Goal: Information Seeking & Learning: Learn about a topic

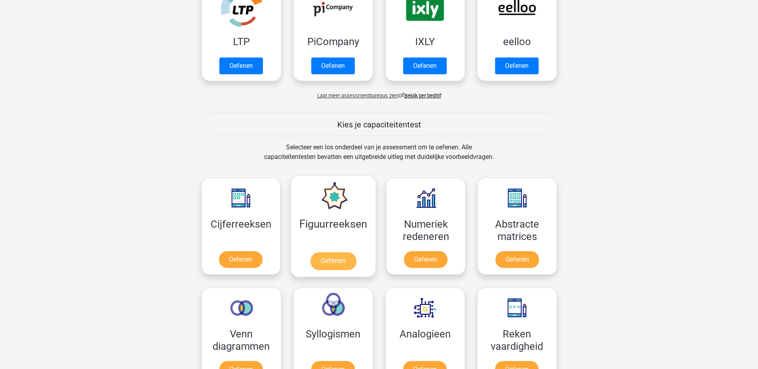
scroll to position [200, 0]
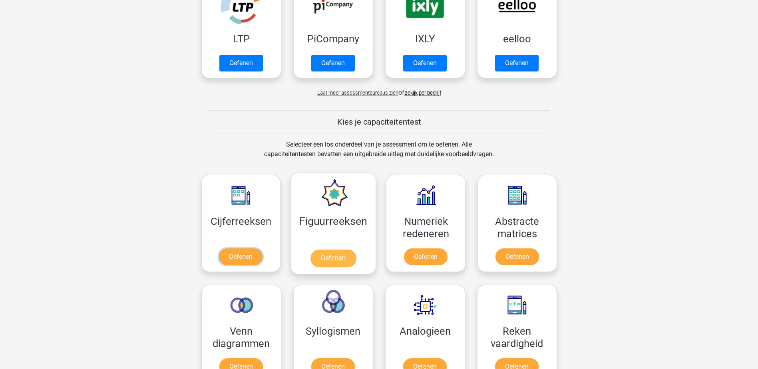
drag, startPoint x: 249, startPoint y: 258, endPoint x: 373, endPoint y: 242, distance: 124.5
click at [249, 258] on link "Oefenen" at bounding box center [241, 257] width 44 height 17
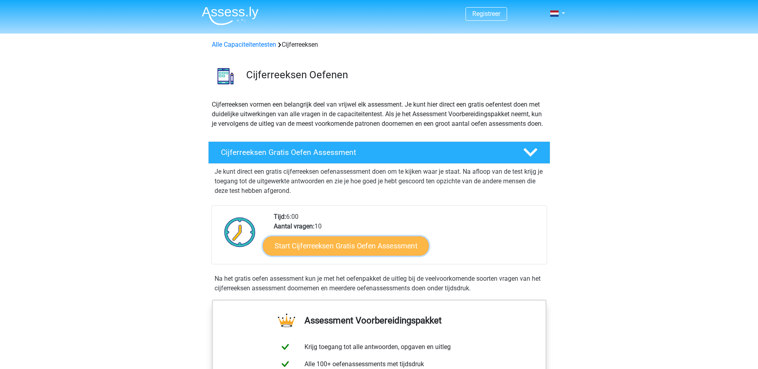
click at [369, 252] on link "Start Cijferreeksen Gratis Oefen Assessment" at bounding box center [346, 245] width 166 height 19
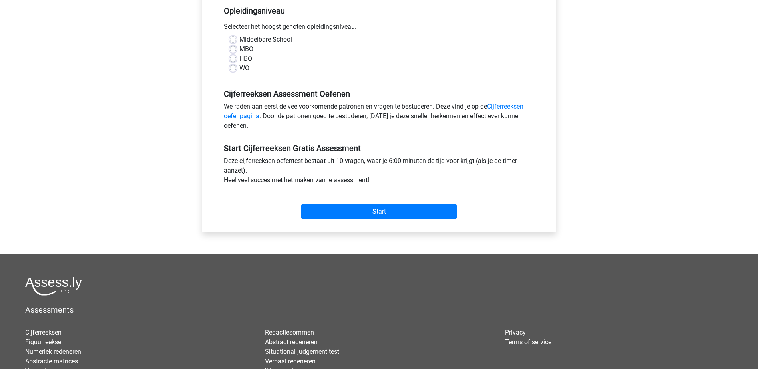
scroll to position [40, 0]
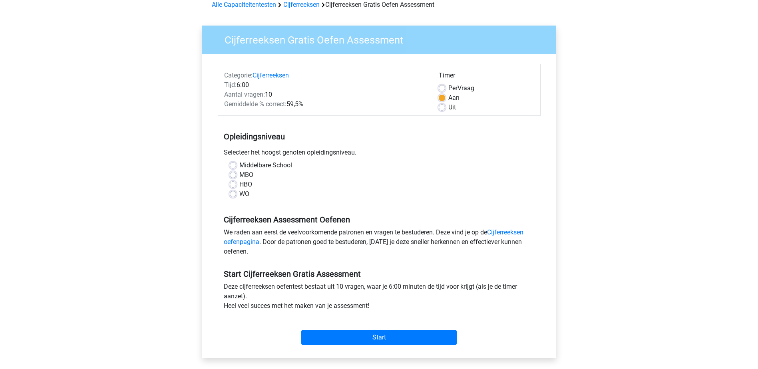
drag, startPoint x: 244, startPoint y: 195, endPoint x: 369, endPoint y: 199, distance: 125.6
click at [244, 194] on label "WO" at bounding box center [244, 194] width 10 height 10
click at [236, 194] on input "WO" at bounding box center [233, 193] width 6 height 8
radio input "true"
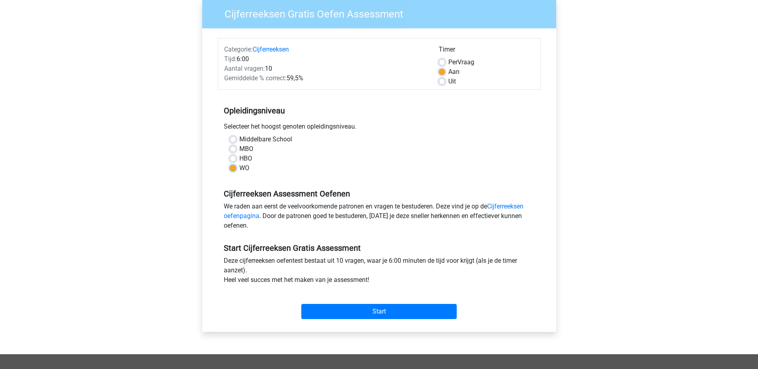
scroll to position [80, 0]
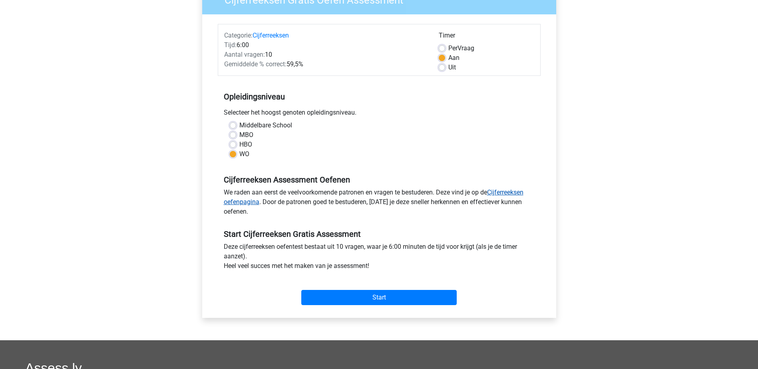
click at [253, 201] on link "Cijferreeksen oefenpagina" at bounding box center [374, 197] width 300 height 17
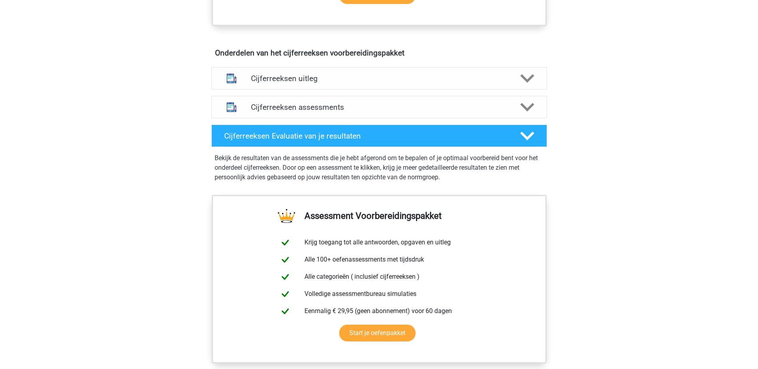
scroll to position [397, 0]
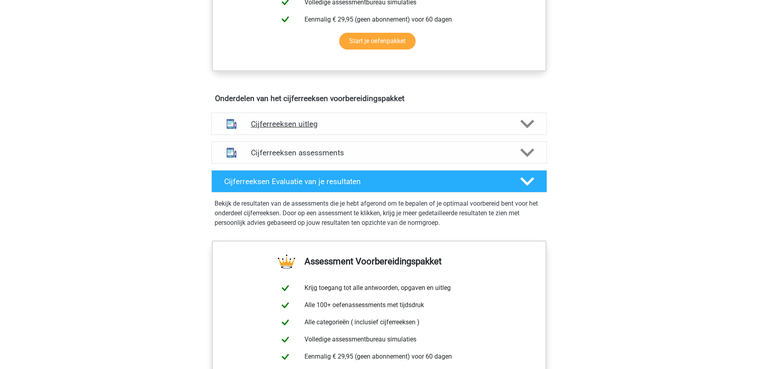
click at [525, 131] on icon at bounding box center [528, 124] width 14 height 14
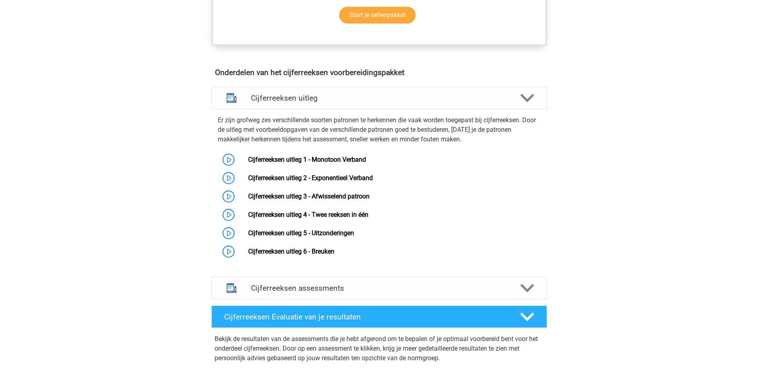
scroll to position [437, 0]
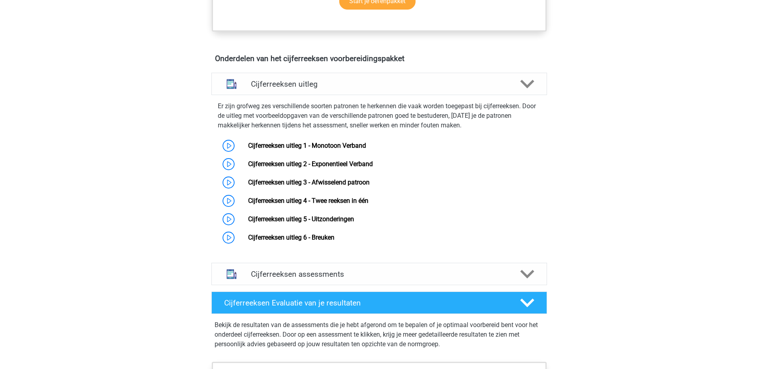
drag, startPoint x: 528, startPoint y: 277, endPoint x: 660, endPoint y: 254, distance: 134.4
click at [529, 277] on icon at bounding box center [528, 274] width 14 height 14
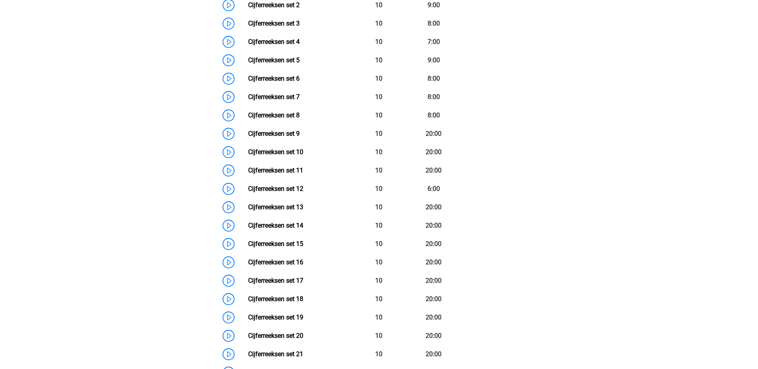
scroll to position [636, 0]
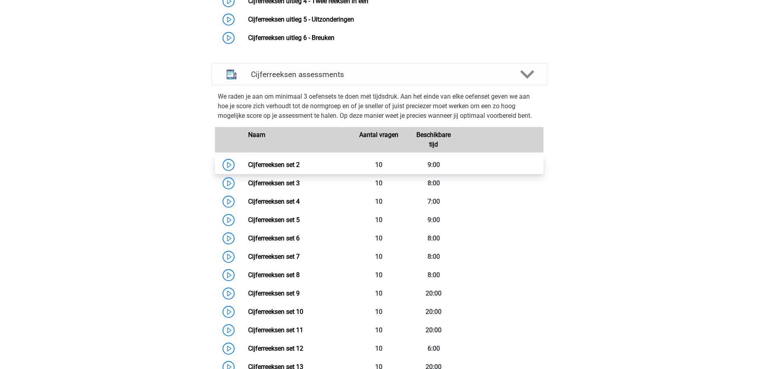
click at [248, 169] on link "Cijferreeksen set 2" at bounding box center [274, 165] width 52 height 8
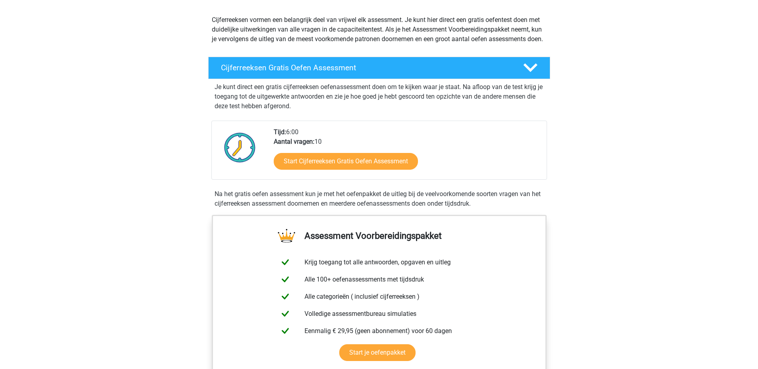
scroll to position [40, 0]
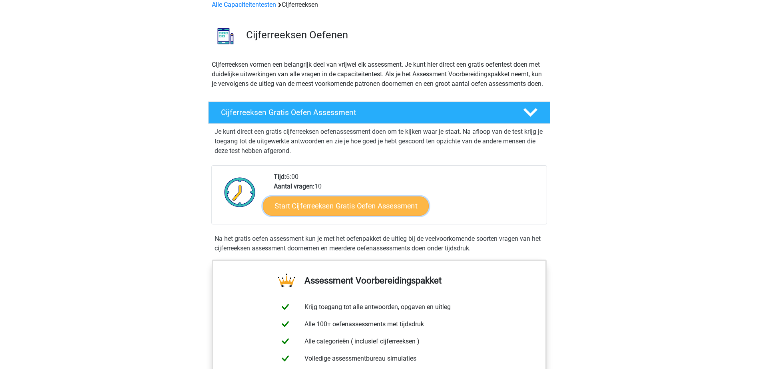
drag, startPoint x: 379, startPoint y: 216, endPoint x: 427, endPoint y: 212, distance: 47.8
click at [379, 215] on link "Start Cijferreeksen Gratis Oefen Assessment" at bounding box center [346, 205] width 166 height 19
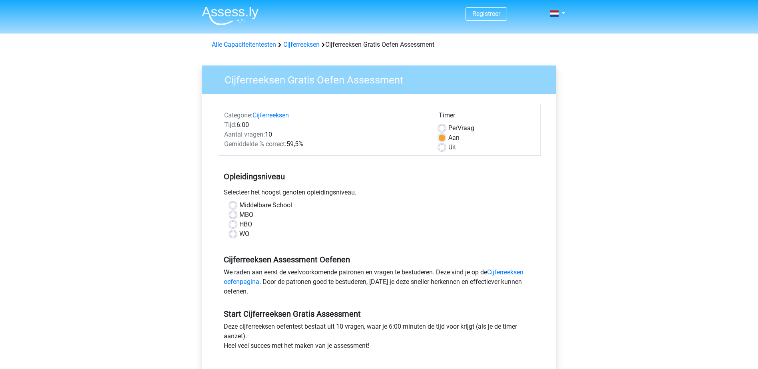
click at [244, 235] on label "WO" at bounding box center [244, 234] width 10 height 10
click at [236, 235] on input "WO" at bounding box center [233, 233] width 6 height 8
radio input "true"
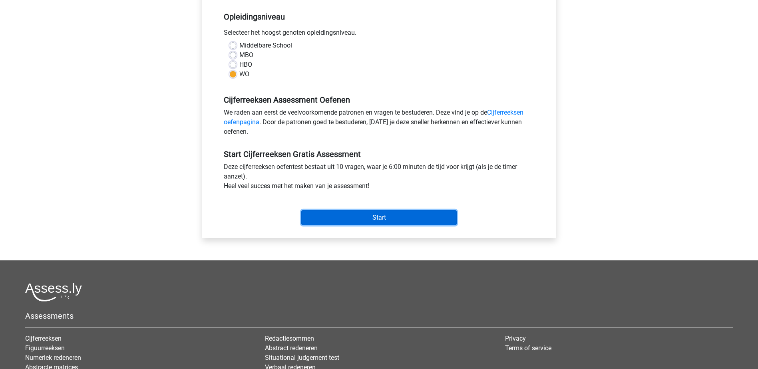
click at [419, 217] on input "Start" at bounding box center [379, 217] width 156 height 15
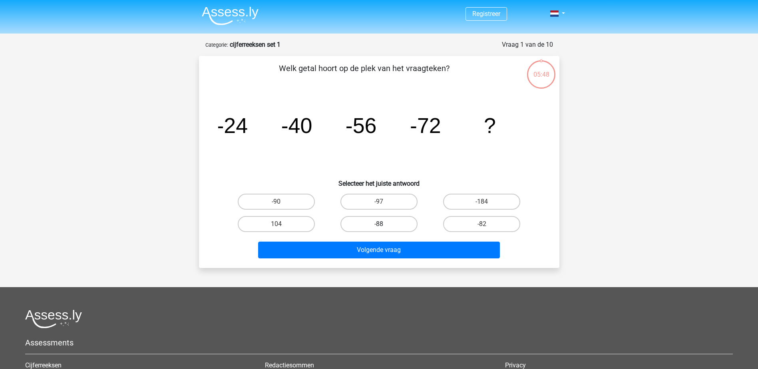
click at [398, 226] on label "-88" at bounding box center [379, 224] width 77 height 16
click at [384, 226] on input "-88" at bounding box center [381, 226] width 5 height 5
radio input "true"
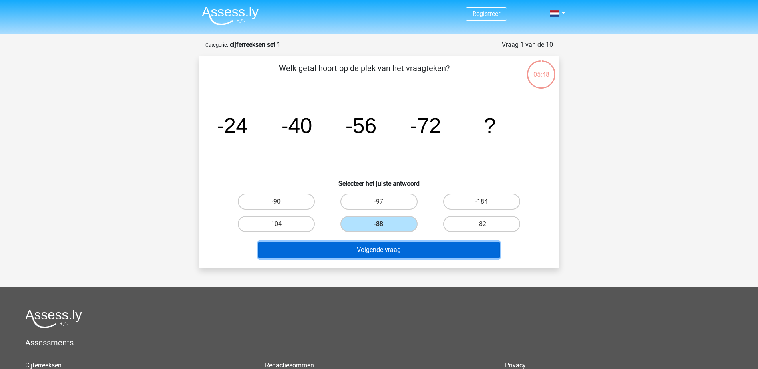
click at [399, 248] on button "Volgende vraag" at bounding box center [379, 250] width 242 height 17
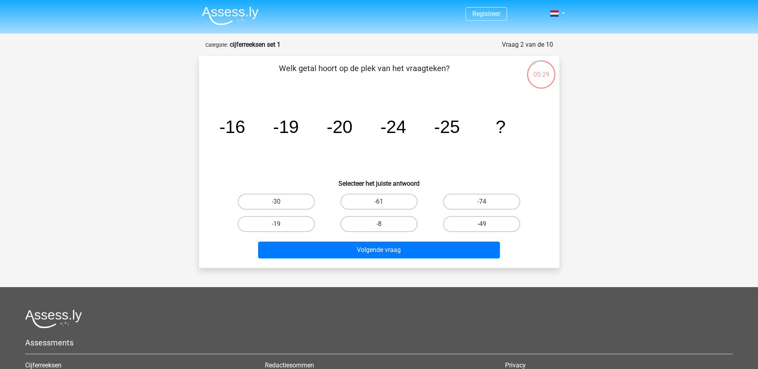
drag, startPoint x: 283, startPoint y: 201, endPoint x: 304, endPoint y: 210, distance: 22.7
click at [283, 200] on label "-30" at bounding box center [276, 202] width 77 height 16
click at [281, 202] on input "-30" at bounding box center [278, 204] width 5 height 5
radio input "true"
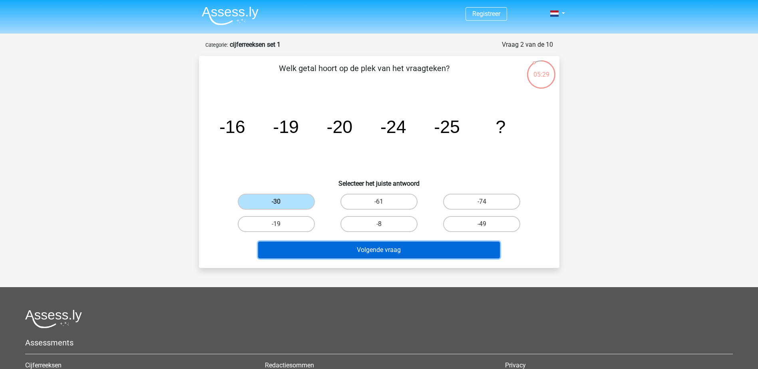
click at [378, 253] on button "Volgende vraag" at bounding box center [379, 250] width 242 height 17
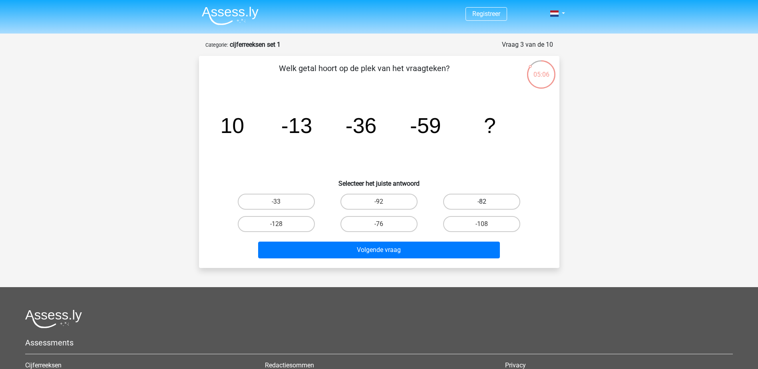
click at [499, 201] on label "-82" at bounding box center [481, 202] width 77 height 16
click at [487, 202] on input "-82" at bounding box center [484, 204] width 5 height 5
radio input "true"
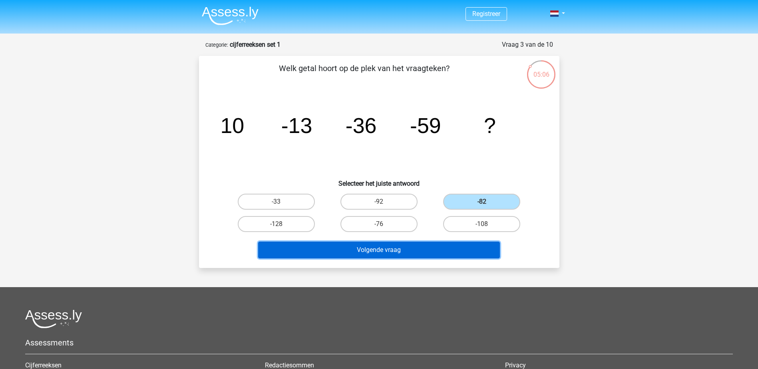
click at [473, 246] on button "Volgende vraag" at bounding box center [379, 250] width 242 height 17
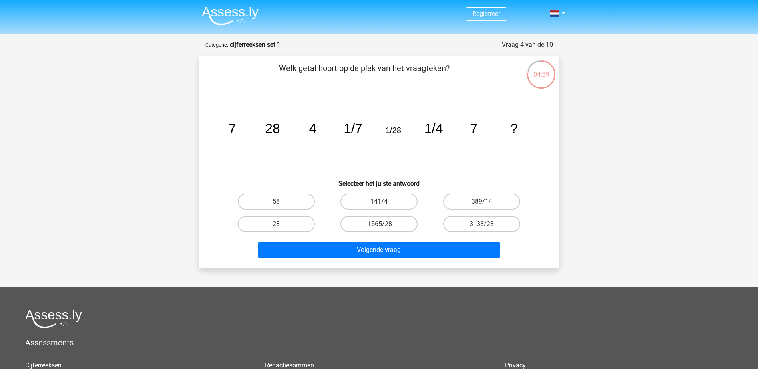
click at [272, 220] on label "28" at bounding box center [276, 224] width 77 height 16
click at [276, 224] on input "28" at bounding box center [278, 226] width 5 height 5
radio input "true"
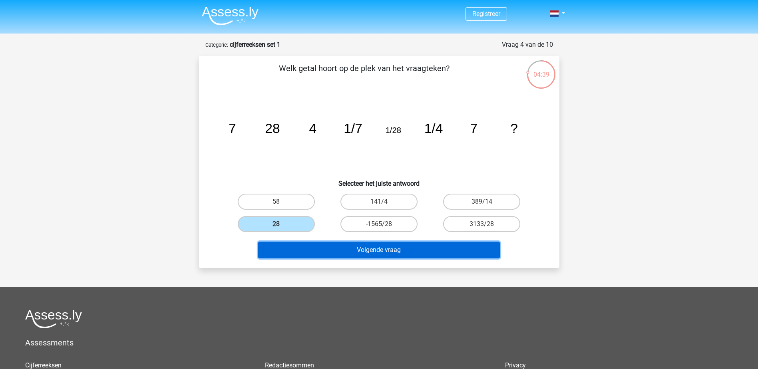
click at [374, 251] on button "Volgende vraag" at bounding box center [379, 250] width 242 height 17
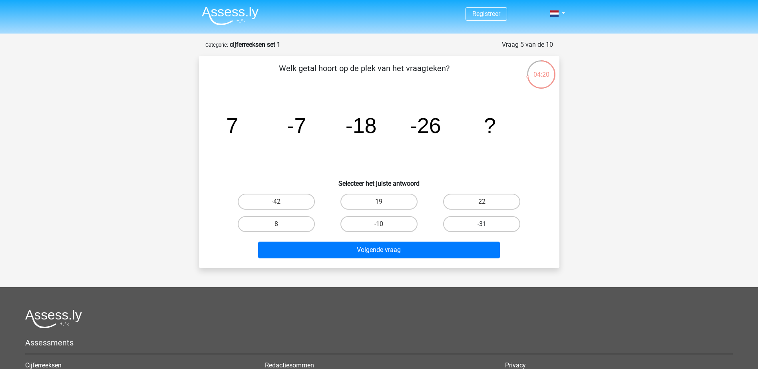
click at [481, 217] on label "-31" at bounding box center [481, 224] width 77 height 16
click at [482, 224] on input "-31" at bounding box center [484, 226] width 5 height 5
radio input "true"
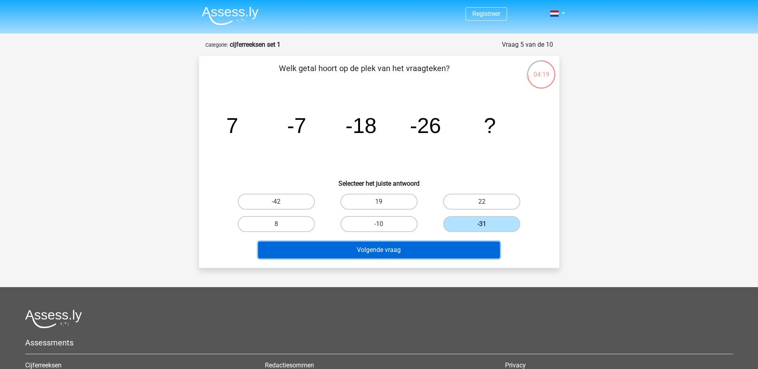
click at [458, 252] on button "Volgende vraag" at bounding box center [379, 250] width 242 height 17
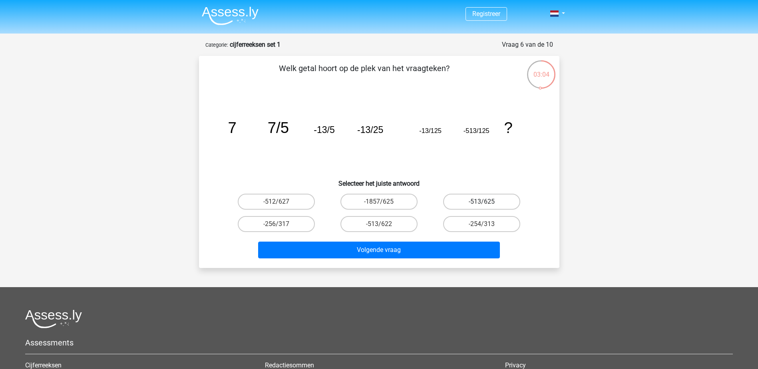
click at [494, 202] on label "-513/625" at bounding box center [481, 202] width 77 height 16
click at [487, 202] on input "-513/625" at bounding box center [484, 204] width 5 height 5
radio input "true"
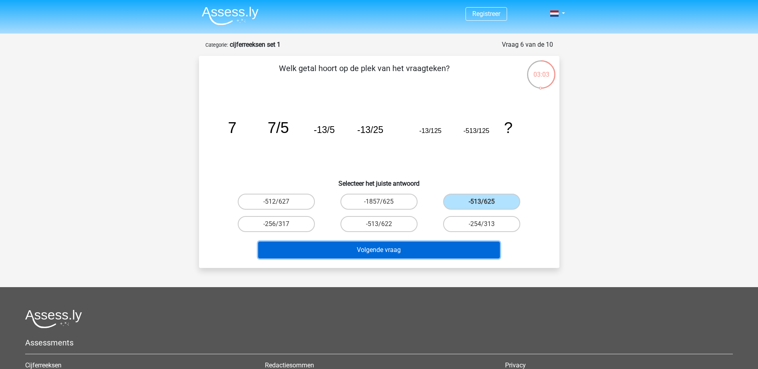
click at [453, 247] on button "Volgende vraag" at bounding box center [379, 250] width 242 height 17
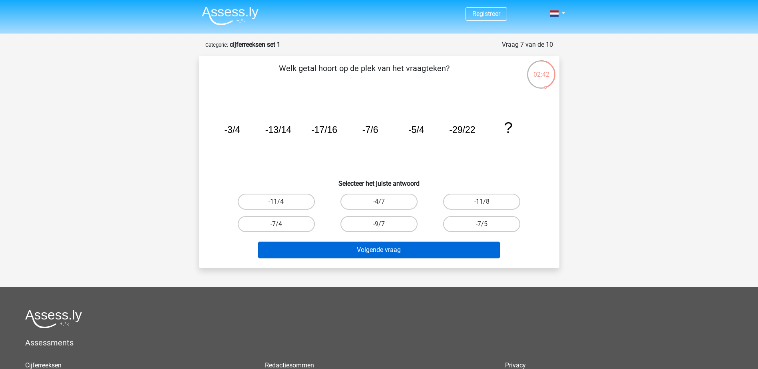
drag, startPoint x: 401, startPoint y: 261, endPoint x: 405, endPoint y: 251, distance: 10.4
click at [401, 261] on div "Volgende vraag" at bounding box center [379, 252] width 309 height 20
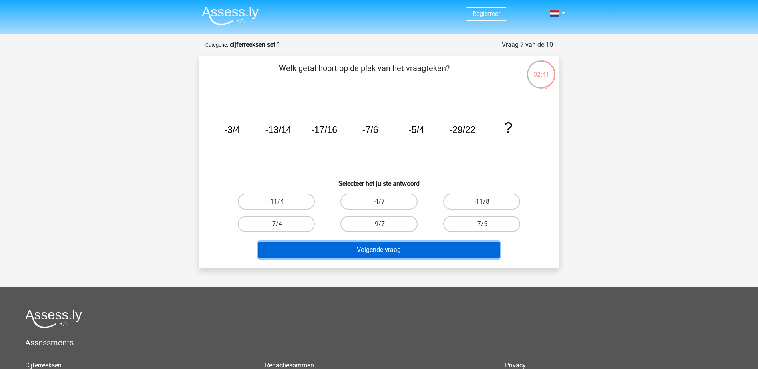
click at [407, 249] on button "Volgende vraag" at bounding box center [379, 250] width 242 height 17
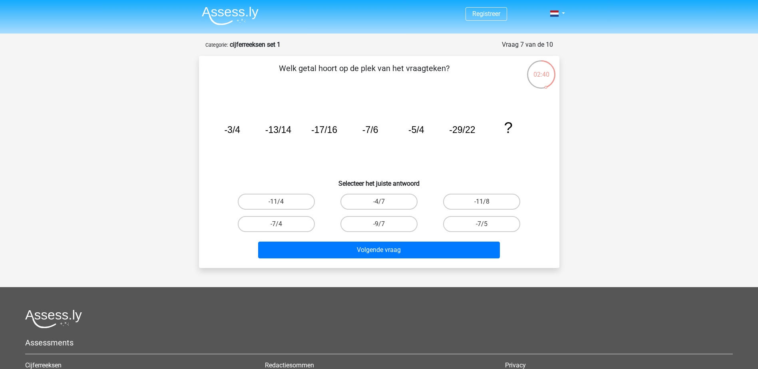
drag, startPoint x: 563, startPoint y: 124, endPoint x: 620, endPoint y: 133, distance: 57.5
click at [563, 124] on div "02:40 Vraag 7 van de 10 Categorie: cijferreeksen set 1 Welk getal hoort op de p…" at bounding box center [379, 154] width 373 height 228
click at [620, 133] on div "Registreer Nederlands English" at bounding box center [379, 249] width 758 height 499
click at [524, 161] on icon "image/svg+xml -3/4 -13/14 -17/16 -7/6 -5/4 -29/22 ?" at bounding box center [379, 133] width 322 height 81
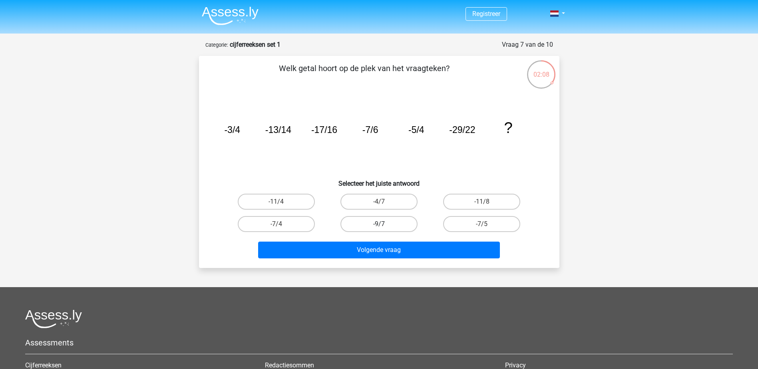
click at [386, 228] on label "-9/7" at bounding box center [379, 224] width 77 height 16
click at [384, 228] on input "-9/7" at bounding box center [381, 226] width 5 height 5
radio input "true"
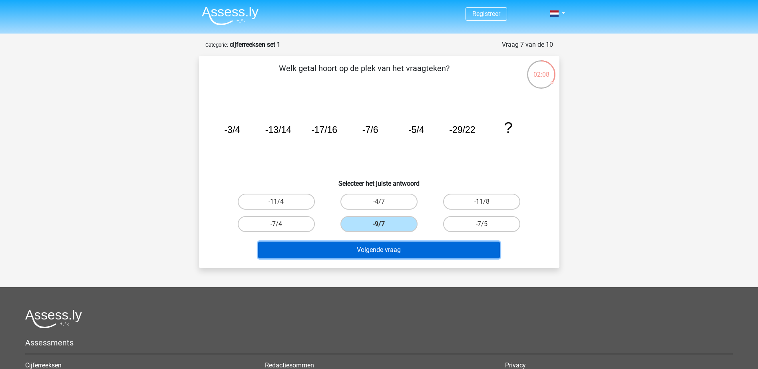
click at [396, 249] on button "Volgende vraag" at bounding box center [379, 250] width 242 height 17
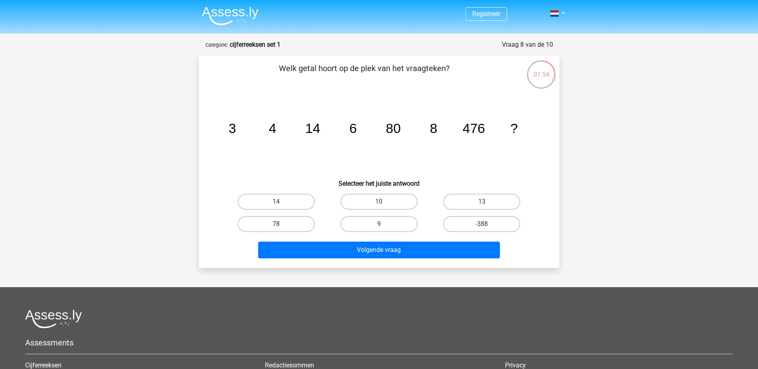
click at [230, 125] on tspan "3" at bounding box center [232, 128] width 8 height 15
click at [272, 127] on tspan "4" at bounding box center [273, 128] width 8 height 15
click at [318, 126] on tspan "14" at bounding box center [312, 128] width 15 height 15
drag, startPoint x: 318, startPoint y: 126, endPoint x: 324, endPoint y: 130, distance: 7.1
click at [324, 130] on icon "image/svg+xml 3 4 14 6 80 8 476 ?" at bounding box center [379, 133] width 322 height 81
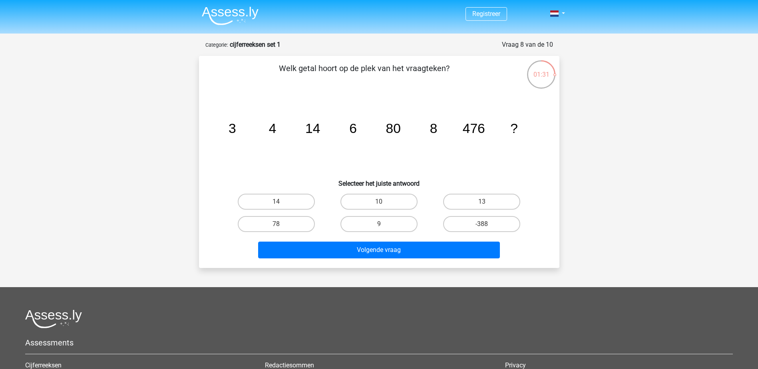
click at [350, 129] on tspan "6" at bounding box center [353, 128] width 8 height 15
click at [393, 131] on tspan "80" at bounding box center [393, 128] width 15 height 15
click at [307, 136] on icon "image/svg+xml 3 4 14 6 80 8 476 ?" at bounding box center [379, 133] width 322 height 81
click at [235, 126] on tspan "3" at bounding box center [232, 128] width 8 height 15
click at [273, 130] on tspan "4" at bounding box center [273, 128] width 8 height 15
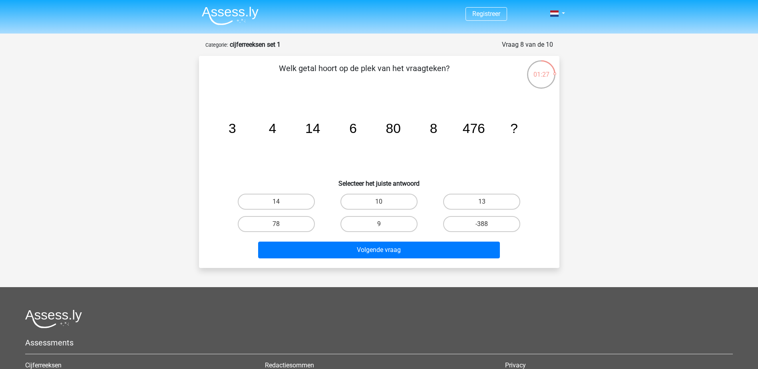
click at [272, 128] on tspan "4" at bounding box center [273, 128] width 8 height 15
click at [349, 128] on icon "image/svg+xml 3 4 14 6 80 8 476 ?" at bounding box center [379, 133] width 322 height 81
click at [390, 129] on tspan "80" at bounding box center [393, 128] width 15 height 15
click at [437, 128] on tspan "8" at bounding box center [434, 128] width 8 height 15
click at [393, 203] on label "10" at bounding box center [379, 202] width 77 height 16
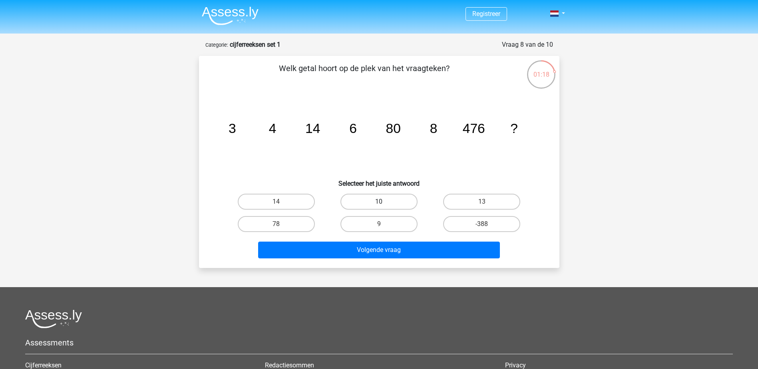
click at [384, 203] on input "10" at bounding box center [381, 204] width 5 height 5
radio input "true"
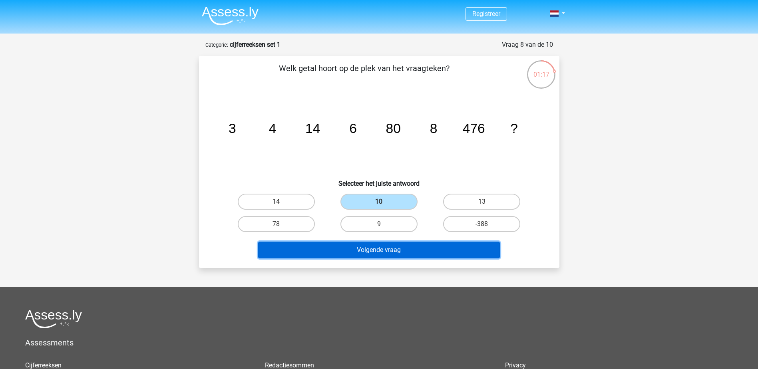
click at [395, 246] on button "Volgende vraag" at bounding box center [379, 250] width 242 height 17
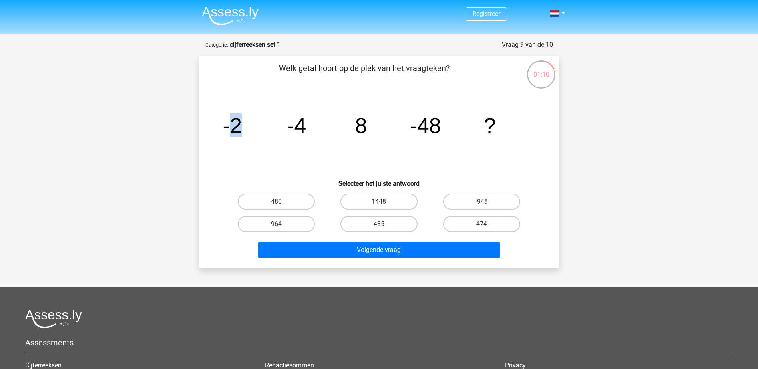
drag, startPoint x: 233, startPoint y: 128, endPoint x: 252, endPoint y: 128, distance: 18.4
click at [252, 128] on icon "image/svg+xml -2 -4 8 -48 ?" at bounding box center [379, 133] width 322 height 81
drag, startPoint x: 252, startPoint y: 128, endPoint x: 289, endPoint y: 132, distance: 37.8
click at [289, 132] on tspan "-4" at bounding box center [296, 126] width 19 height 24
click at [293, 125] on tspan "-4" at bounding box center [296, 126] width 19 height 24
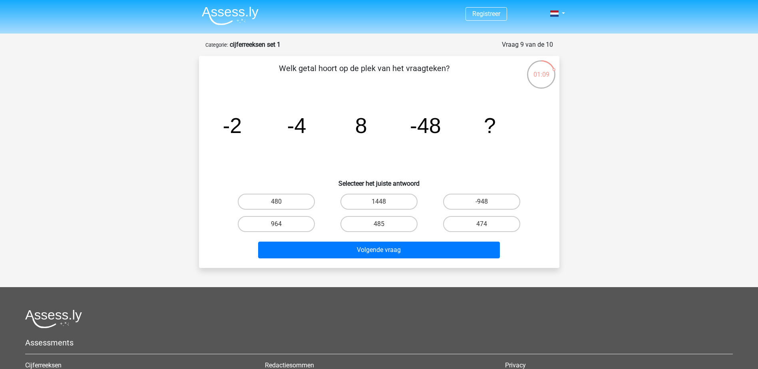
click at [340, 125] on icon "image/svg+xml -2 -4 8 -48 ?" at bounding box center [379, 133] width 322 height 81
click at [292, 130] on tspan "-4" at bounding box center [296, 126] width 19 height 24
click at [361, 129] on tspan "8" at bounding box center [361, 126] width 12 height 24
drag, startPoint x: 234, startPoint y: 123, endPoint x: 252, endPoint y: 124, distance: 18.0
click at [252, 124] on icon "image/svg+xml -2 -4 8 -48 ?" at bounding box center [379, 133] width 322 height 81
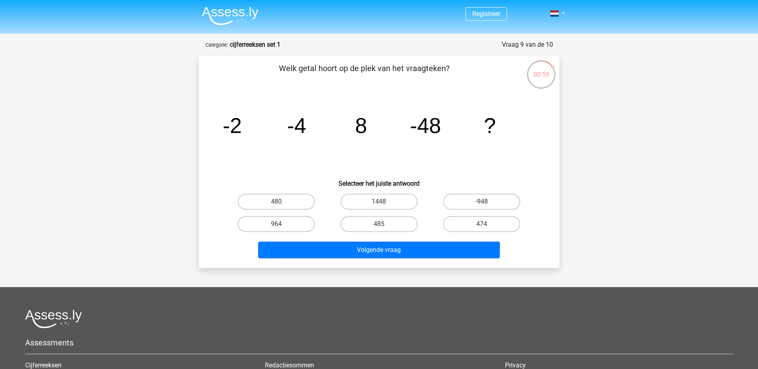
drag, startPoint x: 252, startPoint y: 124, endPoint x: 297, endPoint y: 124, distance: 45.6
click at [279, 124] on icon "image/svg+xml -2 -4 8 -48 ?" at bounding box center [379, 133] width 322 height 81
drag, startPoint x: 292, startPoint y: 123, endPoint x: 307, endPoint y: 124, distance: 14.4
click at [307, 124] on icon "image/svg+xml -2 -4 8 -48 ?" at bounding box center [379, 133] width 322 height 81
drag, startPoint x: 307, startPoint y: 124, endPoint x: 351, endPoint y: 122, distance: 44.0
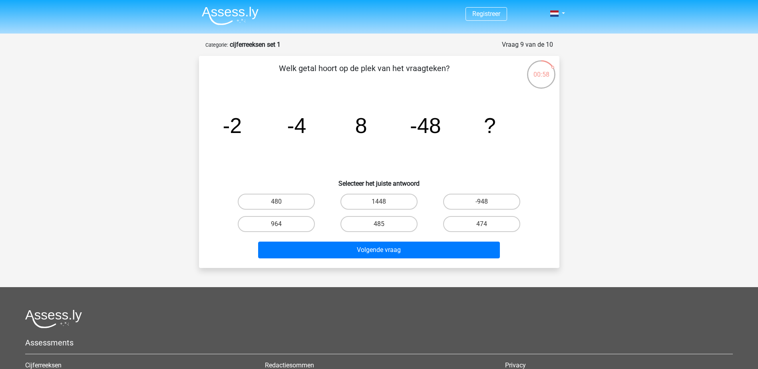
click at [350, 122] on icon "image/svg+xml -2 -4 8 -48 ?" at bounding box center [379, 133] width 322 height 81
drag, startPoint x: 225, startPoint y: 128, endPoint x: 311, endPoint y: 129, distance: 86.0
click at [311, 129] on icon "image/svg+xml -2 -4 8 -48 ?" at bounding box center [379, 133] width 322 height 81
drag, startPoint x: 311, startPoint y: 129, endPoint x: 260, endPoint y: 140, distance: 52.9
click at [302, 148] on icon "image/svg+xml -2 -4 8 -48 ?" at bounding box center [379, 133] width 322 height 81
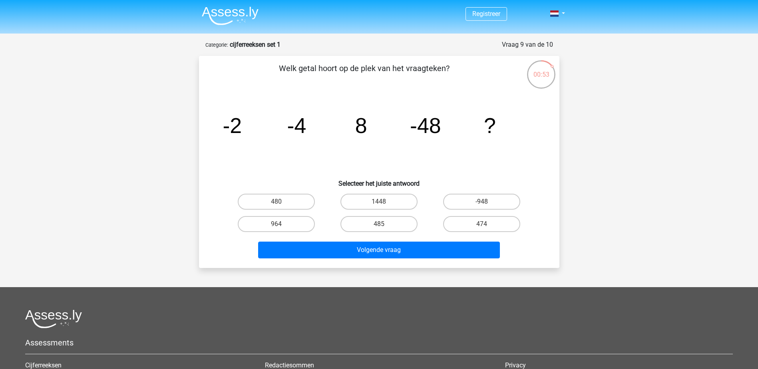
click at [421, 120] on tspan "-48" at bounding box center [425, 126] width 31 height 24
drag, startPoint x: 287, startPoint y: 126, endPoint x: 370, endPoint y: 126, distance: 83.2
click at [370, 126] on icon "image/svg+xml -2 -4 8 -48 ?" at bounding box center [379, 133] width 322 height 81
drag, startPoint x: 370, startPoint y: 126, endPoint x: 360, endPoint y: 150, distance: 25.5
click at [361, 149] on icon "image/svg+xml -2 -4 8 -48 ?" at bounding box center [379, 133] width 322 height 81
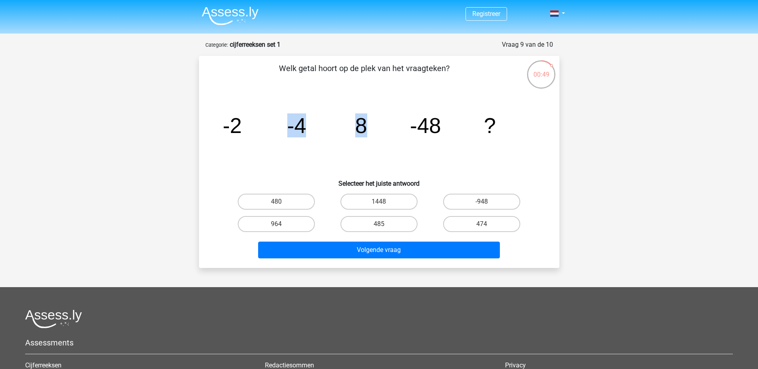
drag, startPoint x: 289, startPoint y: 124, endPoint x: 373, endPoint y: 124, distance: 84.0
click at [373, 124] on icon "image/svg+xml -2 -4 8 -48 ?" at bounding box center [379, 133] width 322 height 81
drag, startPoint x: 373, startPoint y: 124, endPoint x: 368, endPoint y: 126, distance: 5.9
click at [382, 138] on icon "image/svg+xml -2 -4 8 -48 ?" at bounding box center [379, 133] width 322 height 81
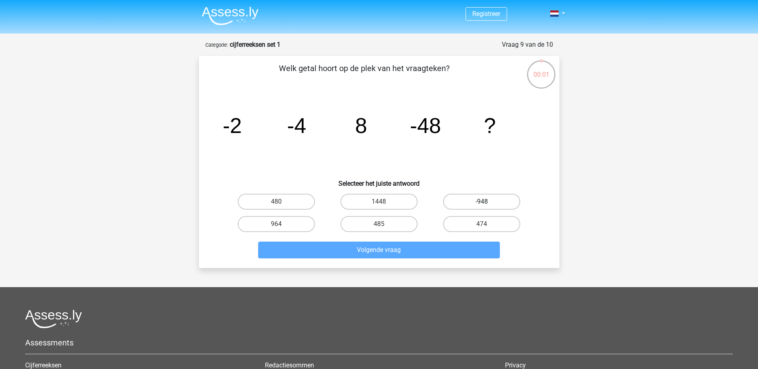
click at [476, 200] on label "-948" at bounding box center [481, 202] width 77 height 16
click at [482, 202] on input "-948" at bounding box center [484, 204] width 5 height 5
radio input "true"
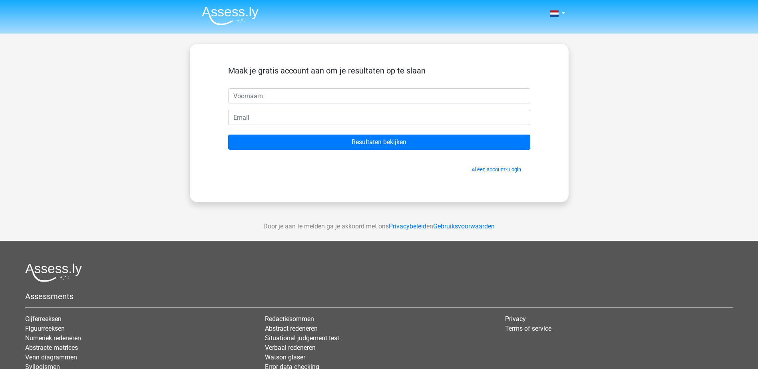
click at [311, 94] on input "text" at bounding box center [379, 95] width 302 height 15
type input "[PERSON_NAME]"
drag, startPoint x: 265, startPoint y: 116, endPoint x: 274, endPoint y: 121, distance: 10.8
click at [265, 116] on input "email" at bounding box center [379, 117] width 302 height 15
type input "[EMAIL_ADDRESS][DOMAIN_NAME]"
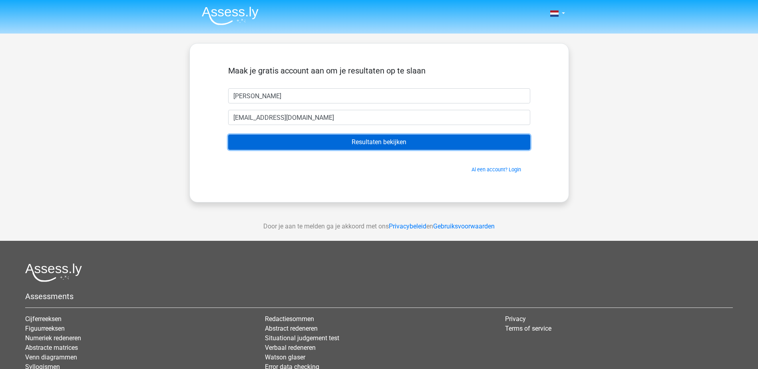
click at [294, 141] on input "Resultaten bekijken" at bounding box center [379, 142] width 302 height 15
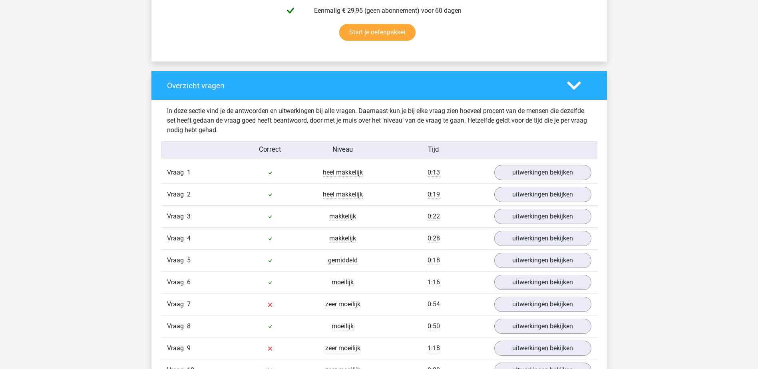
scroll to position [600, 0]
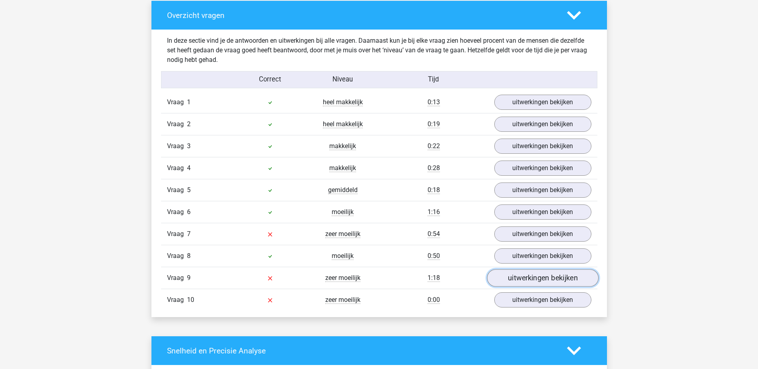
click at [535, 280] on link "uitwerkingen bekijken" at bounding box center [543, 279] width 112 height 18
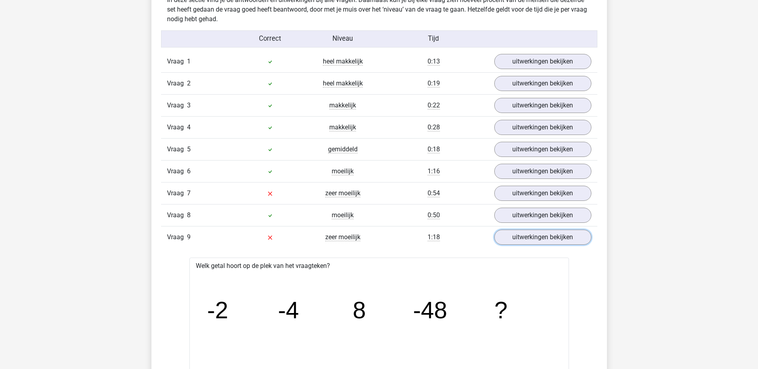
scroll to position [640, 0]
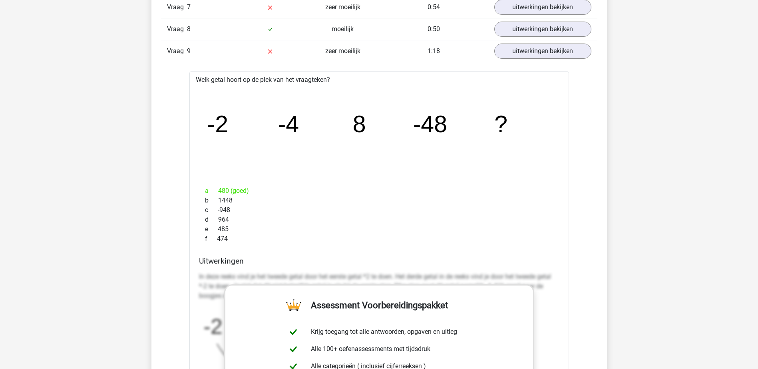
scroll to position [760, 0]
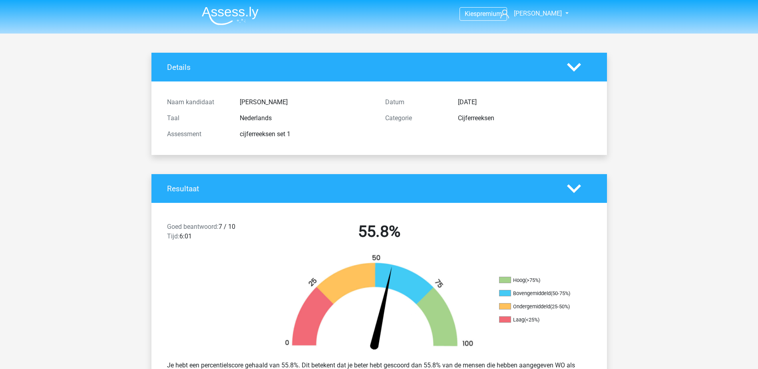
click at [226, 12] on img at bounding box center [230, 15] width 57 height 19
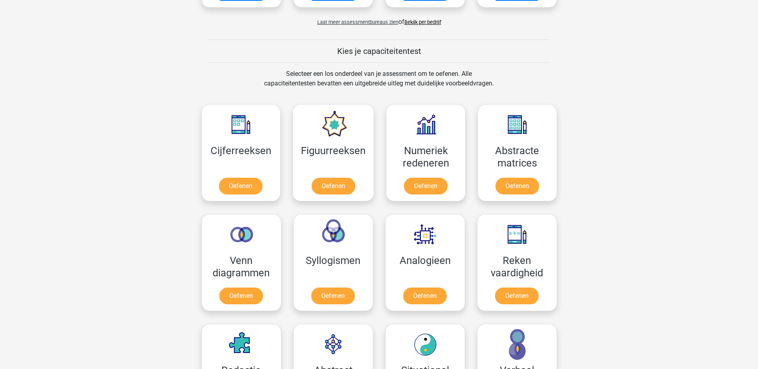
scroll to position [360, 0]
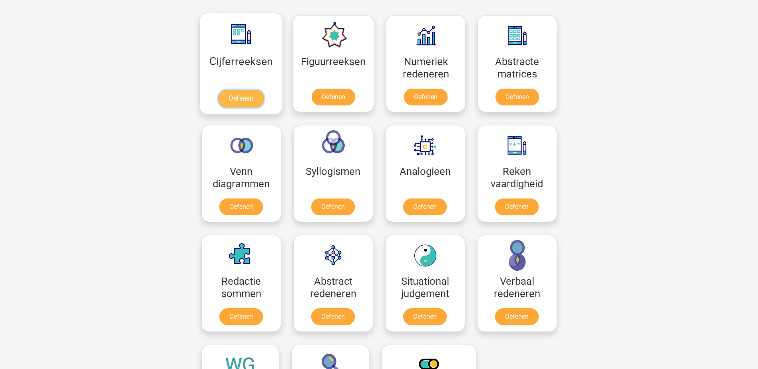
click at [237, 95] on link "Oefenen" at bounding box center [241, 99] width 46 height 18
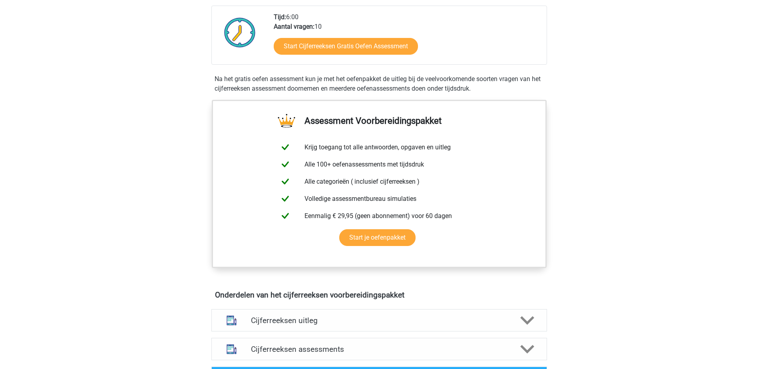
scroll to position [320, 0]
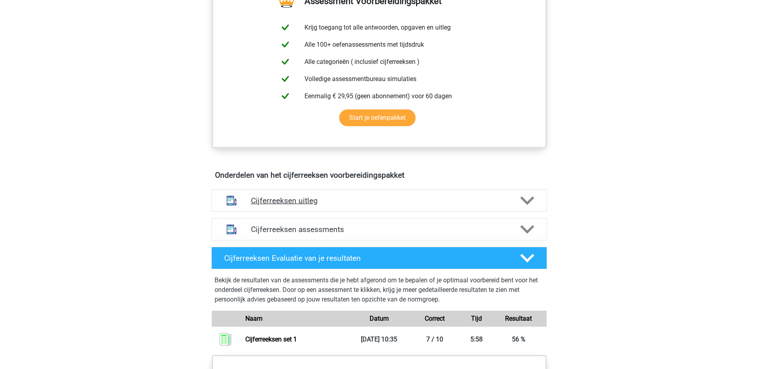
click at [523, 207] on icon at bounding box center [528, 201] width 14 height 14
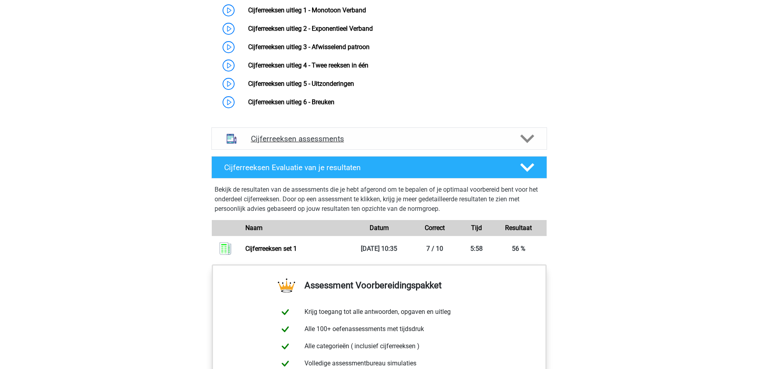
scroll to position [560, 0]
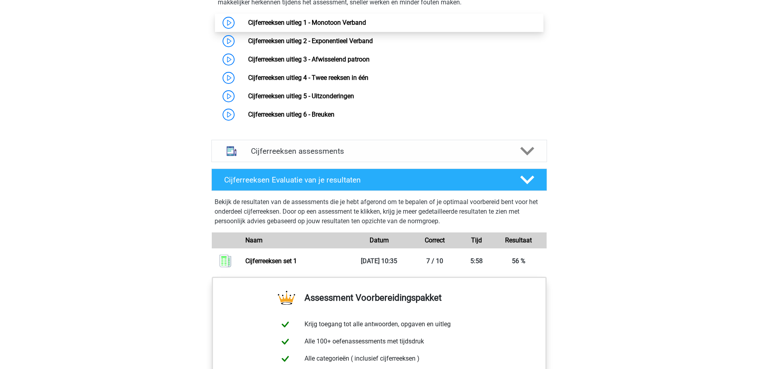
click at [255, 26] on link "Cijferreeksen uitleg 1 - Monotoon Verband" at bounding box center [307, 23] width 118 height 8
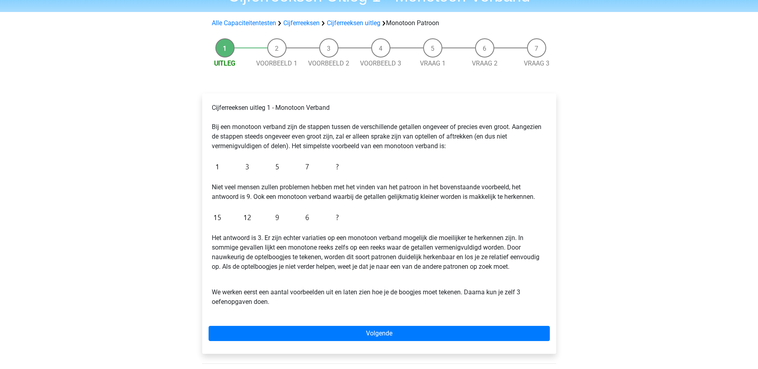
scroll to position [80, 0]
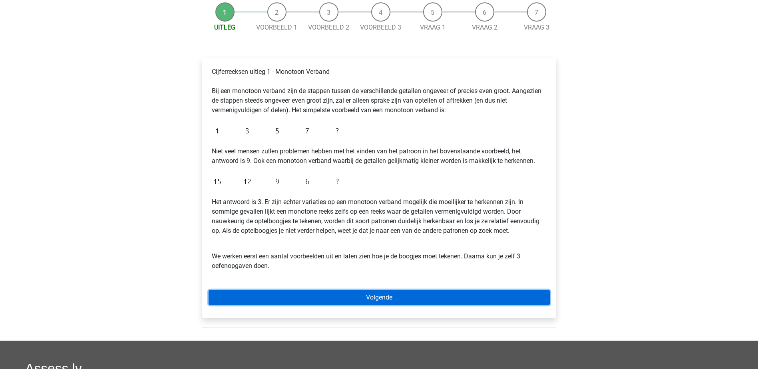
click at [327, 296] on link "Volgende" at bounding box center [379, 297] width 341 height 15
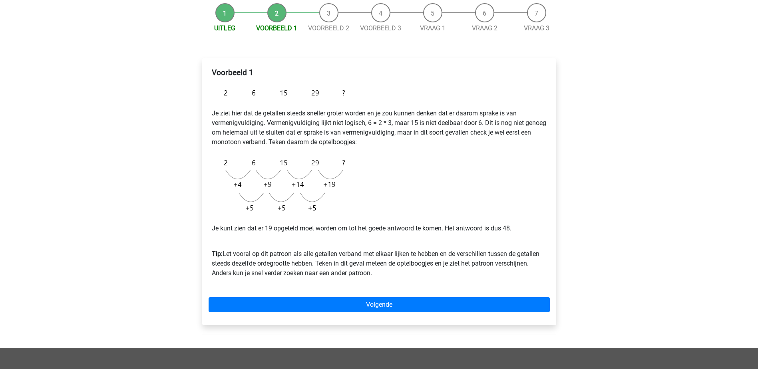
scroll to position [80, 0]
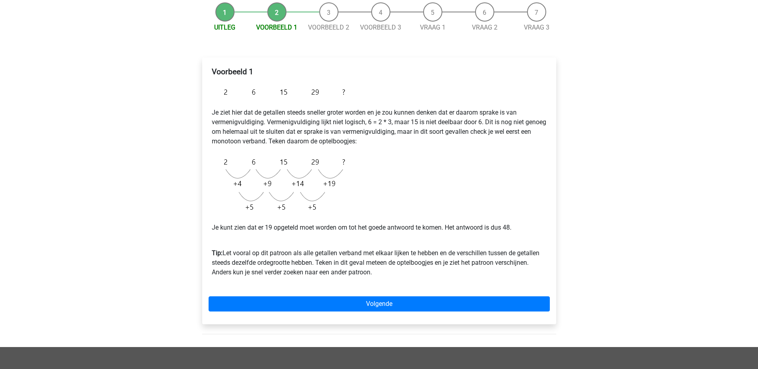
click at [433, 7] on li "Vraag 1" at bounding box center [433, 17] width 52 height 30
click at [433, 28] on link "Vraag 1" at bounding box center [433, 28] width 26 height 8
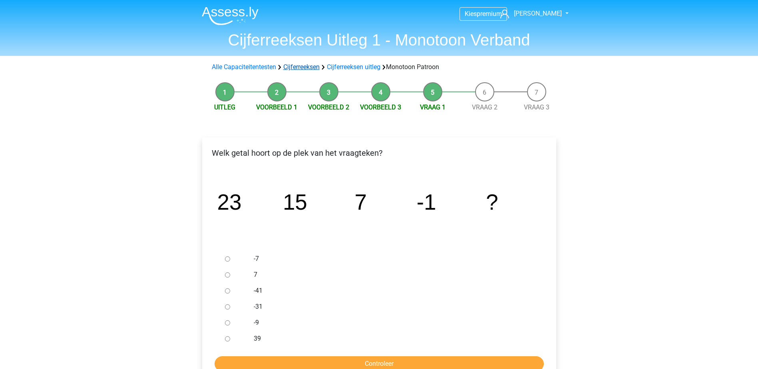
click at [293, 70] on link "Cijferreeksen" at bounding box center [301, 67] width 36 height 8
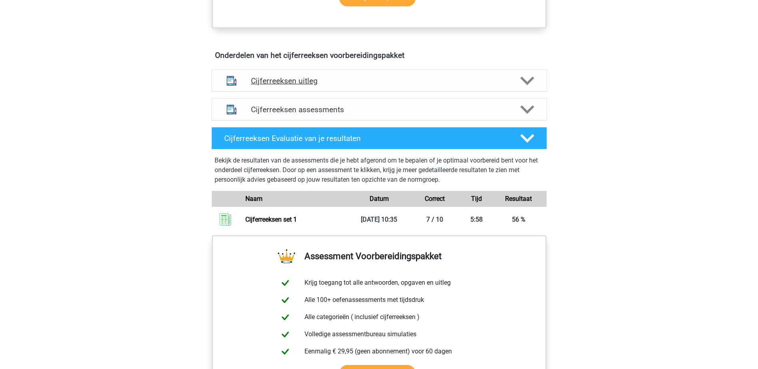
click at [330, 86] on h4 "Cijferreeksen uitleg" at bounding box center [379, 80] width 257 height 9
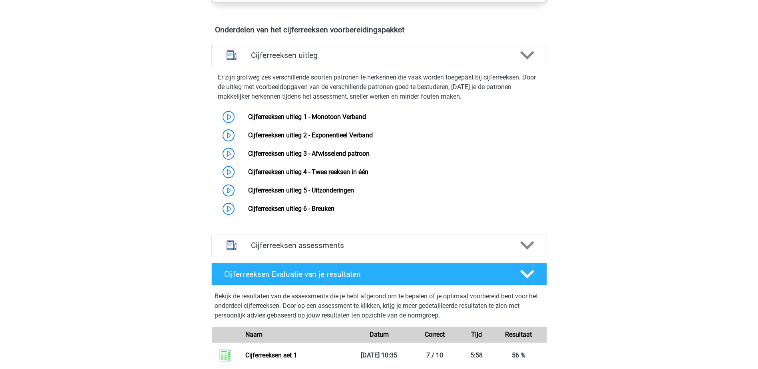
scroll to position [480, 0]
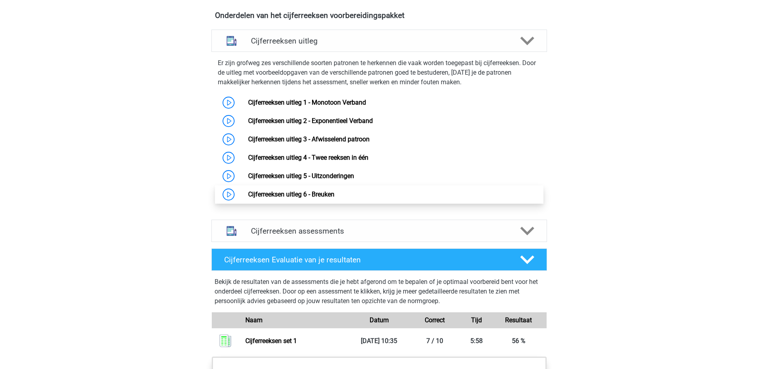
click at [248, 198] on link "Cijferreeksen uitleg 6 - Breuken" at bounding box center [291, 195] width 86 height 8
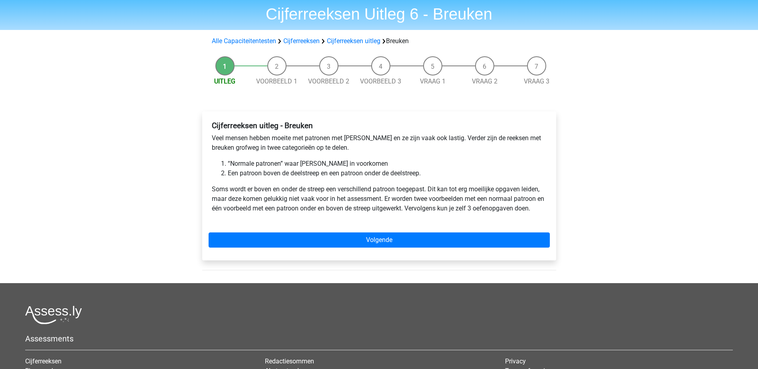
scroll to position [40, 0]
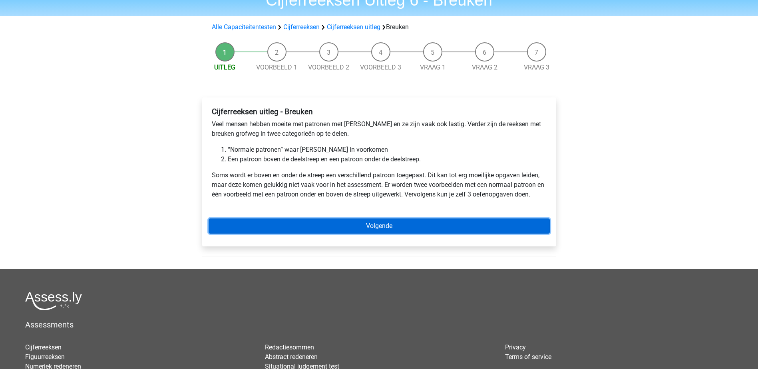
click at [372, 219] on link "Volgende" at bounding box center [379, 226] width 341 height 15
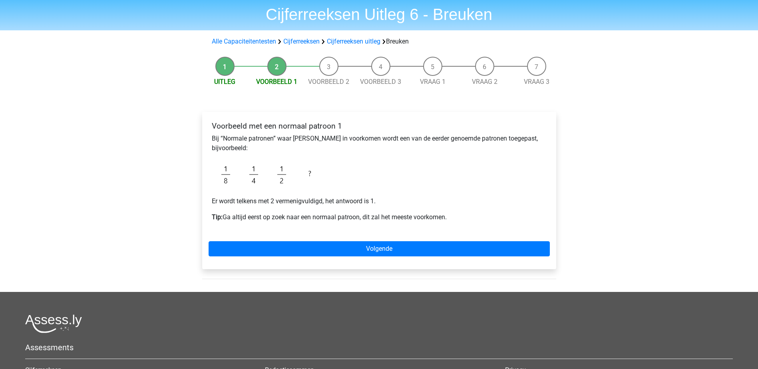
scroll to position [40, 0]
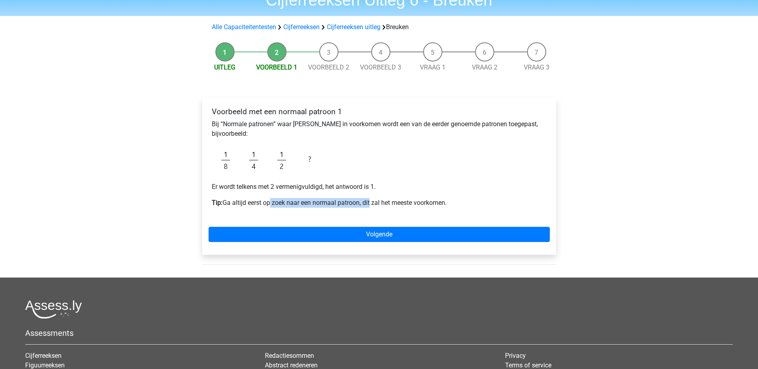
drag, startPoint x: 269, startPoint y: 203, endPoint x: 370, endPoint y: 206, distance: 101.2
click at [370, 206] on p "Tip: Ga altijd eerst op zoek naar een normaal patroon, dit zal het meeste voork…" at bounding box center [379, 203] width 335 height 10
drag, startPoint x: 370, startPoint y: 206, endPoint x: 383, endPoint y: 209, distance: 13.0
click at [374, 206] on p "Tip: Ga altijd eerst op zoek naar een normaal patroon, dit zal het meeste voork…" at bounding box center [379, 203] width 335 height 10
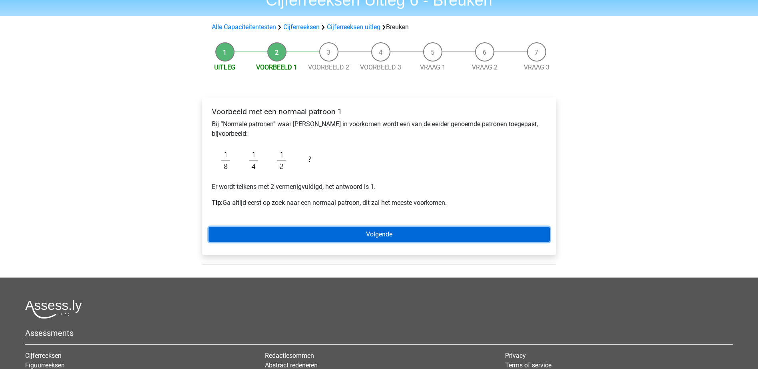
drag, startPoint x: 394, startPoint y: 235, endPoint x: 477, endPoint y: 195, distance: 91.5
click at [395, 235] on link "Volgende" at bounding box center [379, 234] width 341 height 15
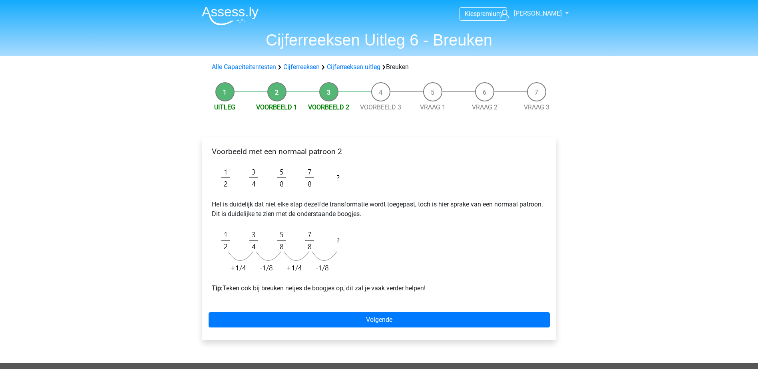
scroll to position [40, 0]
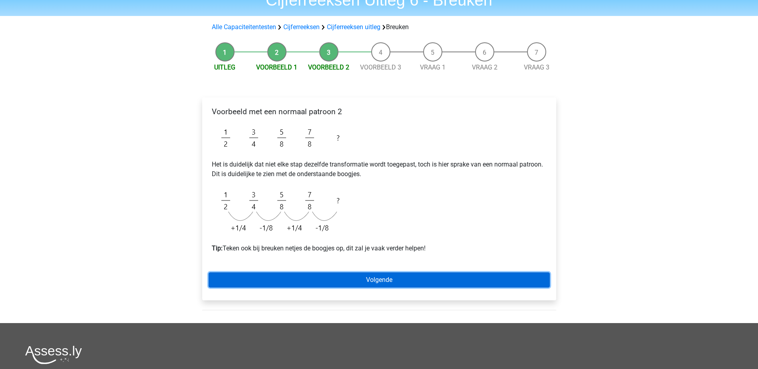
drag, startPoint x: 372, startPoint y: 281, endPoint x: 389, endPoint y: 273, distance: 19.3
click at [372, 281] on link "Volgende" at bounding box center [379, 280] width 341 height 15
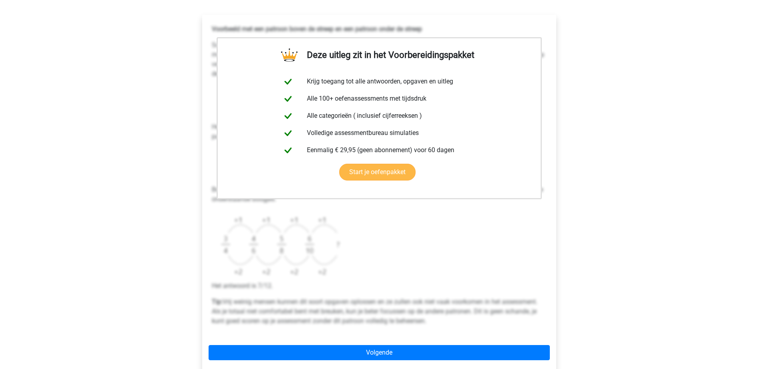
scroll to position [160, 0]
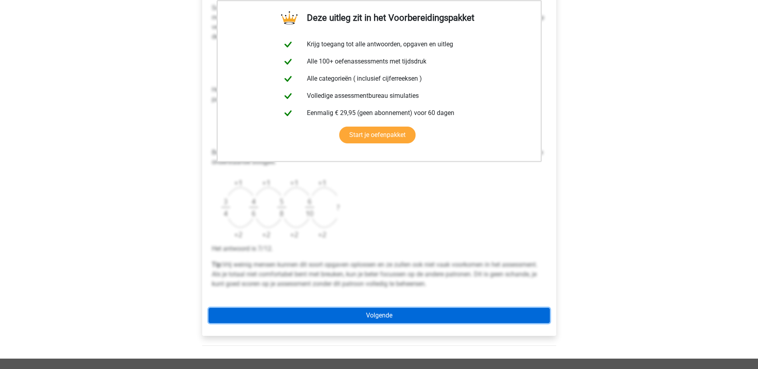
click at [400, 317] on link "Volgende" at bounding box center [379, 315] width 341 height 15
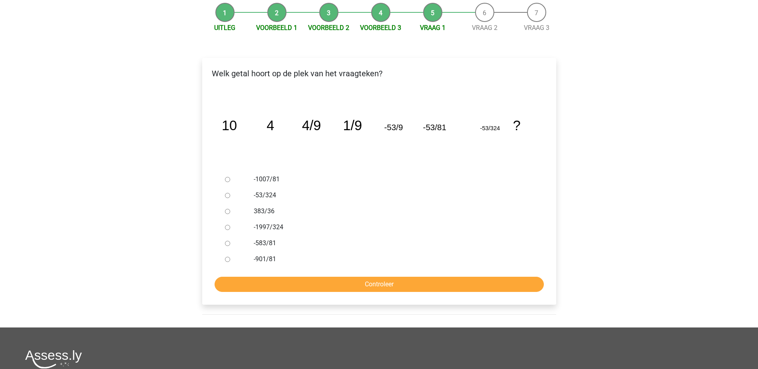
scroll to position [80, 0]
drag, startPoint x: 223, startPoint y: 124, endPoint x: 271, endPoint y: 126, distance: 48.0
click at [271, 126] on g "10 4 4/9 1/9 -53/9 -53/81 -53/324 ?" at bounding box center [370, 125] width 299 height 15
drag, startPoint x: 271, startPoint y: 126, endPoint x: 284, endPoint y: 142, distance: 21.1
click at [284, 142] on icon "image/svg+xml 10 4 4/9 1/9 -53/9 -53/81 -53/324 ?" at bounding box center [379, 130] width 329 height 82
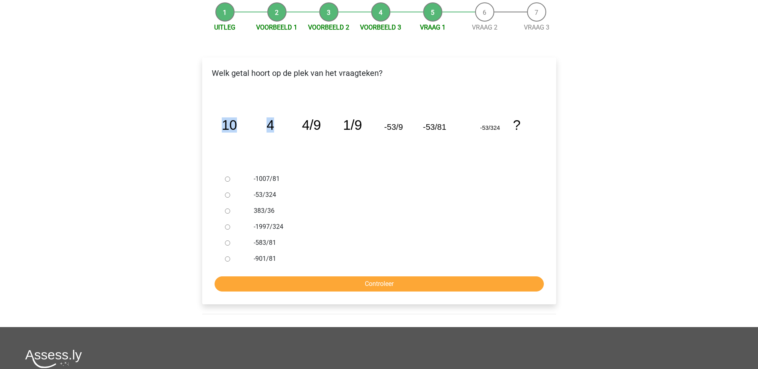
drag, startPoint x: 276, startPoint y: 128, endPoint x: 218, endPoint y: 126, distance: 58.4
click at [218, 126] on icon "image/svg+xml 10 4 4/9 1/9 -53/9 -53/81 -53/324 ?" at bounding box center [379, 130] width 329 height 82
drag, startPoint x: 218, startPoint y: 126, endPoint x: 282, endPoint y: 138, distance: 65.2
click at [282, 138] on icon "image/svg+xml 10 4 4/9 1/9 -53/9 -53/81 -53/324 ?" at bounding box center [379, 130] width 329 height 82
drag, startPoint x: 226, startPoint y: 124, endPoint x: 256, endPoint y: 129, distance: 30.4
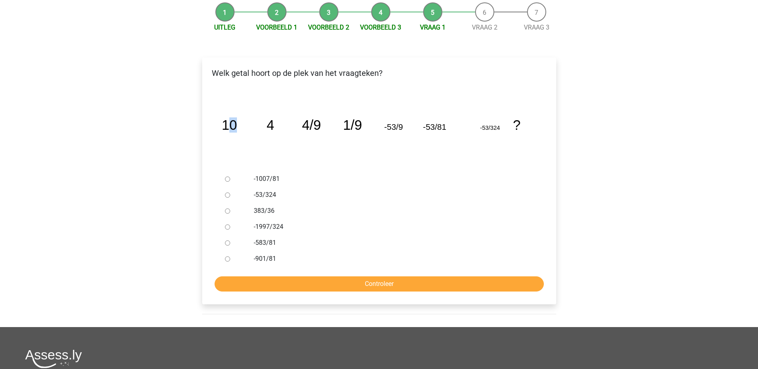
click at [256, 129] on icon "image/svg+xml 10 4 4/9 1/9 -53/9 -53/81 -53/324 ?" at bounding box center [379, 130] width 329 height 82
drag, startPoint x: 256, startPoint y: 129, endPoint x: 251, endPoint y: 134, distance: 6.8
click at [277, 140] on icon "image/svg+xml 10 4 4/9 1/9 -53/9 -53/81 -53/324 ?" at bounding box center [379, 130] width 329 height 82
drag, startPoint x: 222, startPoint y: 125, endPoint x: 255, endPoint y: 130, distance: 33.1
click at [255, 130] on icon "image/svg+xml 10 4 4/9 1/9 -53/9 -53/81 -53/324 ?" at bounding box center [379, 130] width 329 height 82
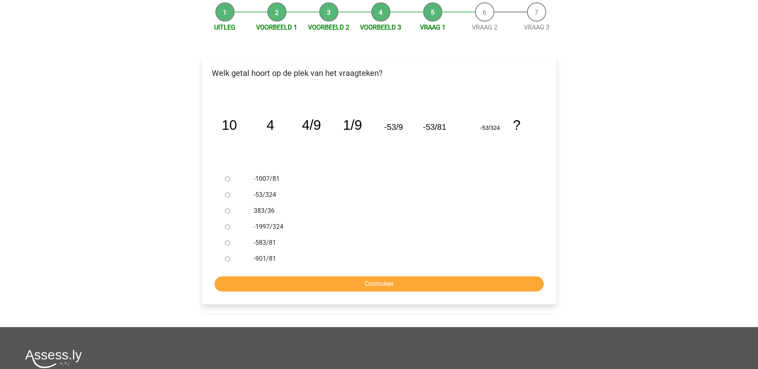
drag, startPoint x: 255, startPoint y: 130, endPoint x: 276, endPoint y: 140, distance: 23.6
click at [276, 140] on icon "image/svg+xml 10 4 4/9 1/9 -53/9 -53/81 -53/324 ?" at bounding box center [379, 130] width 329 height 82
click at [263, 243] on label "-583/81" at bounding box center [392, 243] width 277 height 10
click at [230, 243] on input "-583/81" at bounding box center [227, 243] width 5 height 5
radio input "true"
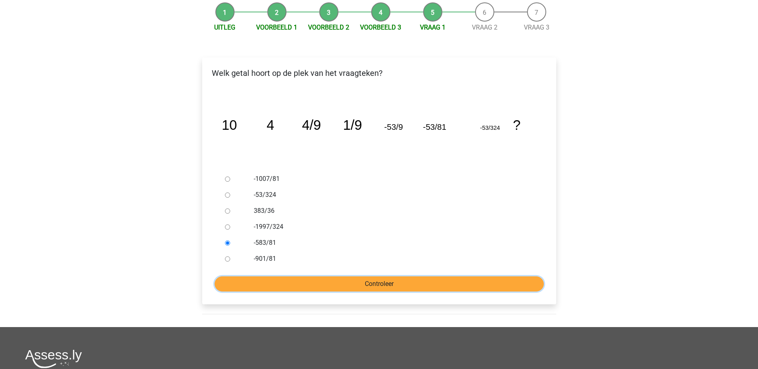
click at [298, 281] on input "Controleer" at bounding box center [379, 284] width 329 height 15
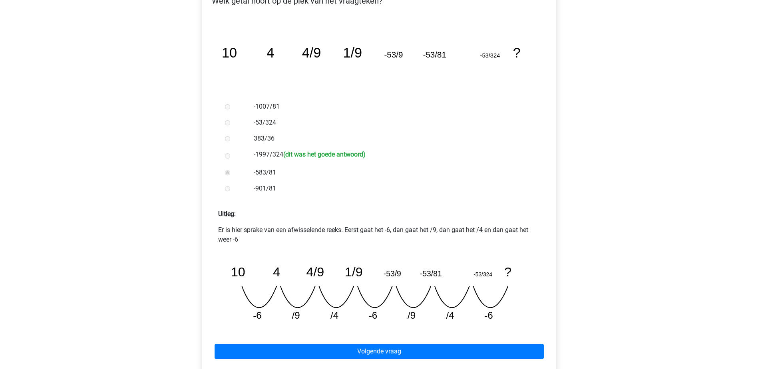
scroll to position [160, 0]
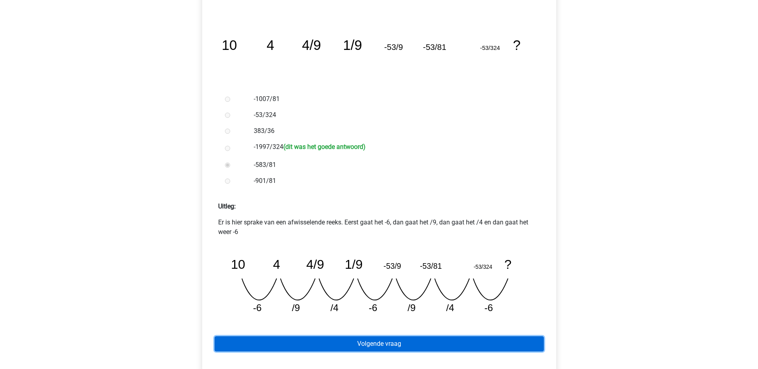
click at [330, 342] on link "Volgende vraag" at bounding box center [379, 344] width 329 height 15
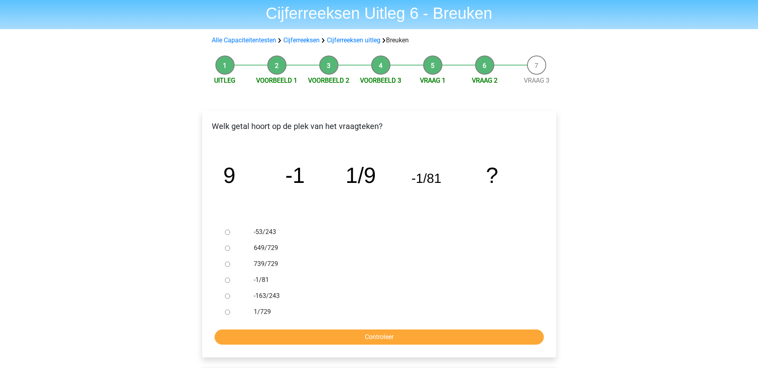
scroll to position [40, 0]
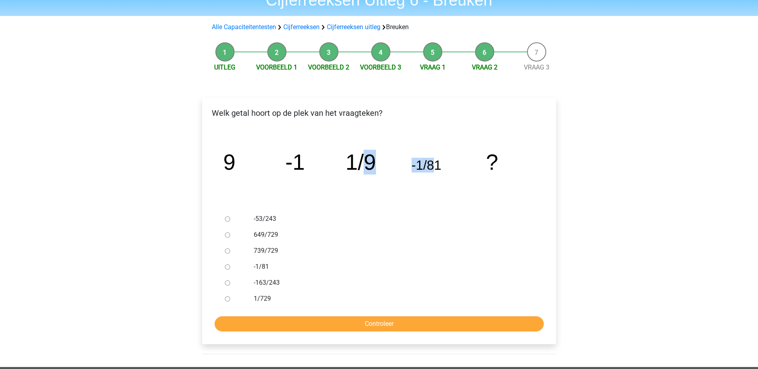
drag, startPoint x: 366, startPoint y: 165, endPoint x: 432, endPoint y: 177, distance: 67.0
click at [432, 177] on icon "image/svg+xml 9 -1 1/9 -1/81 ?" at bounding box center [379, 170] width 329 height 82
drag, startPoint x: 432, startPoint y: 177, endPoint x: 441, endPoint y: 178, distance: 8.4
click at [441, 178] on icon "image/svg+xml 9 -1 1/9 -1/81 ?" at bounding box center [379, 170] width 329 height 82
click at [261, 298] on label "1/729" at bounding box center [392, 299] width 277 height 10
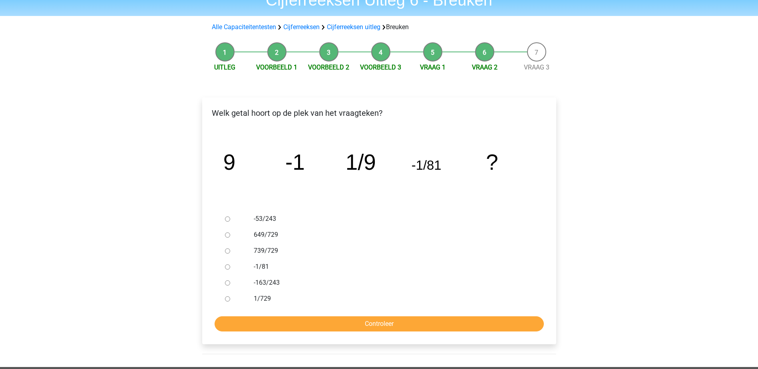
click at [230, 298] on input "1/729" at bounding box center [227, 299] width 5 height 5
radio input "true"
click at [335, 327] on input "Controleer" at bounding box center [379, 324] width 329 height 15
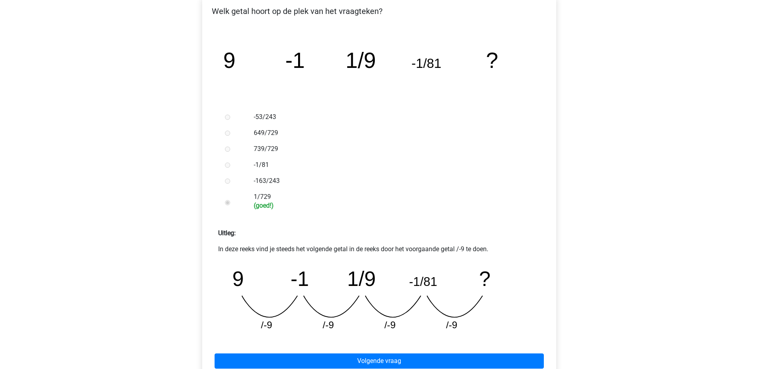
scroll to position [200, 0]
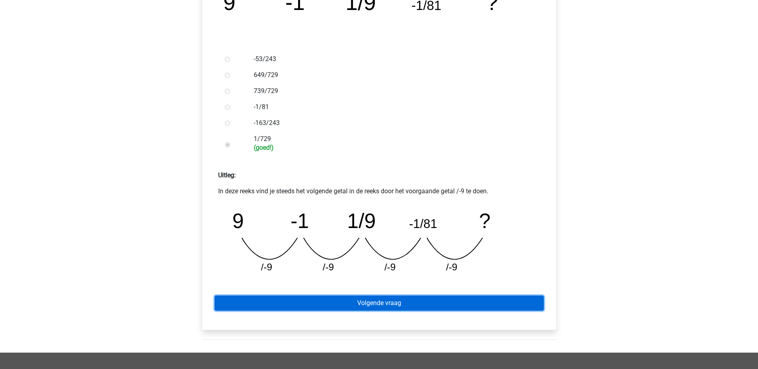
click at [393, 306] on link "Volgende vraag" at bounding box center [379, 303] width 329 height 15
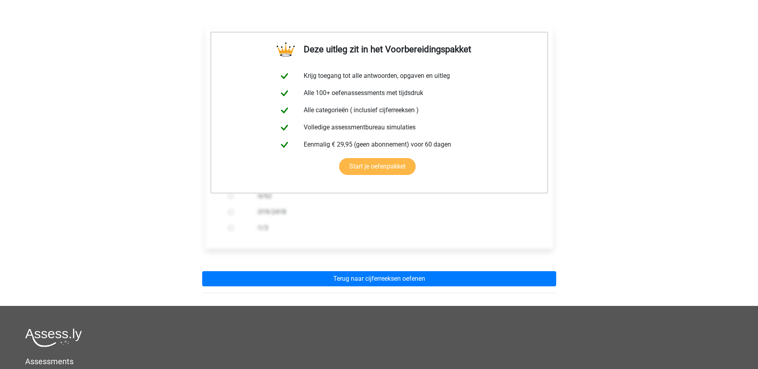
scroll to position [200, 0]
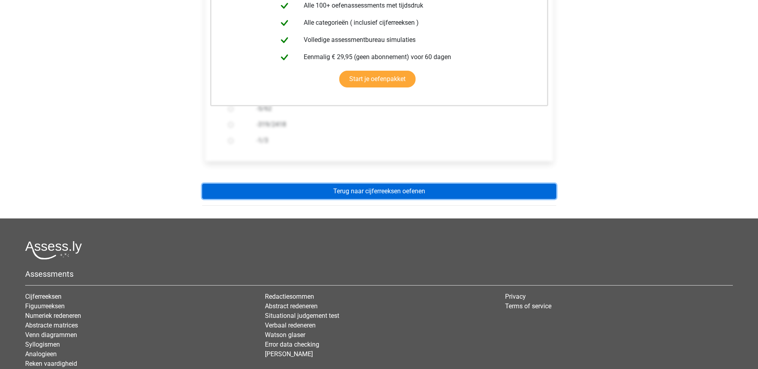
click at [396, 191] on link "Terug naar cijferreeksen oefenen" at bounding box center [379, 191] width 354 height 15
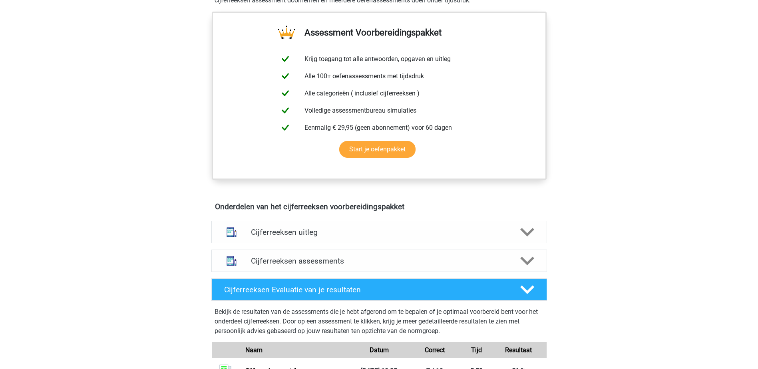
scroll to position [400, 0]
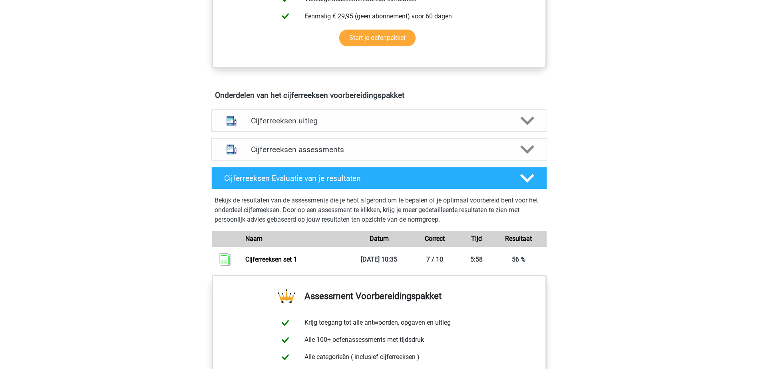
click at [501, 122] on div "Cijferreeksen uitleg" at bounding box center [379, 121] width 336 height 22
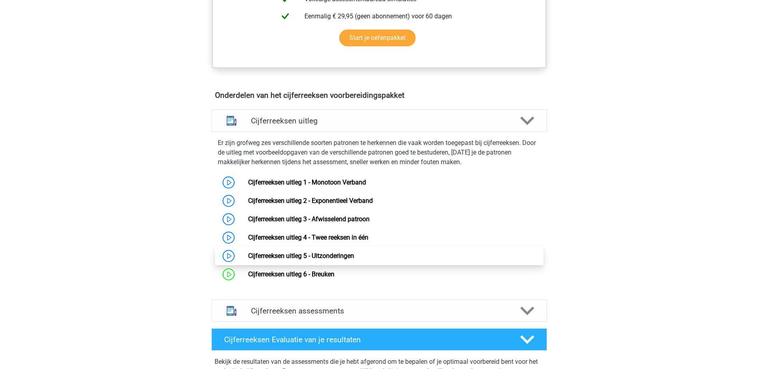
drag, startPoint x: 229, startPoint y: 269, endPoint x: 409, endPoint y: 268, distance: 179.9
click at [248, 260] on link "Cijferreeksen uitleg 5 - Uitzonderingen" at bounding box center [301, 256] width 106 height 8
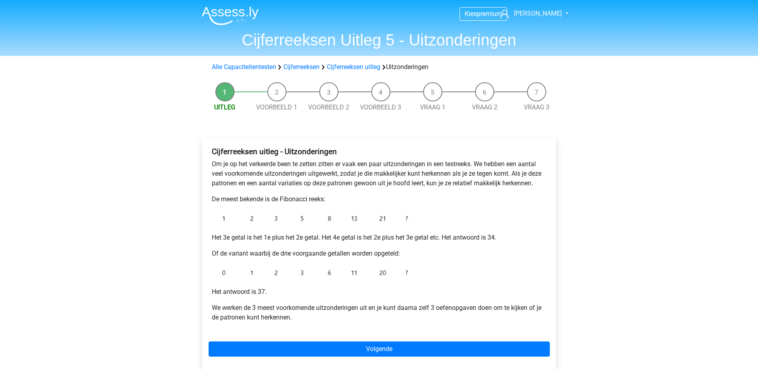
scroll to position [40, 0]
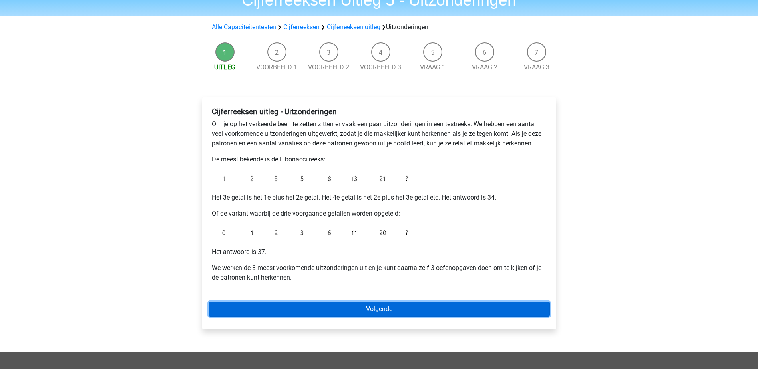
click at [401, 307] on link "Volgende" at bounding box center [379, 309] width 341 height 15
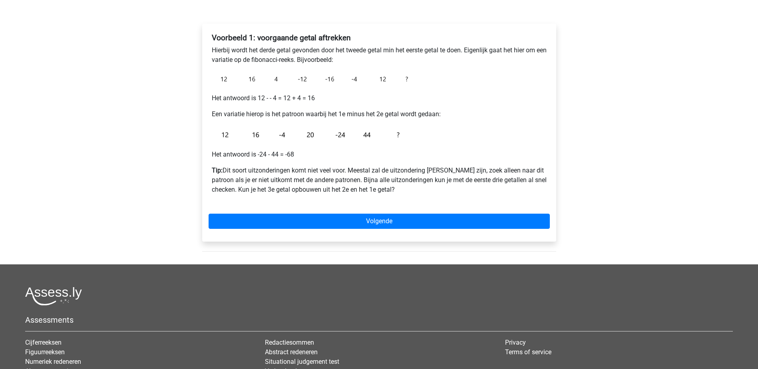
scroll to position [40, 0]
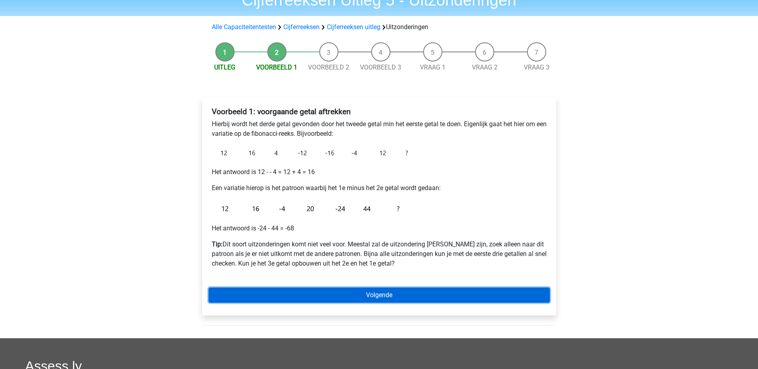
click at [360, 289] on link "Volgende" at bounding box center [379, 295] width 341 height 15
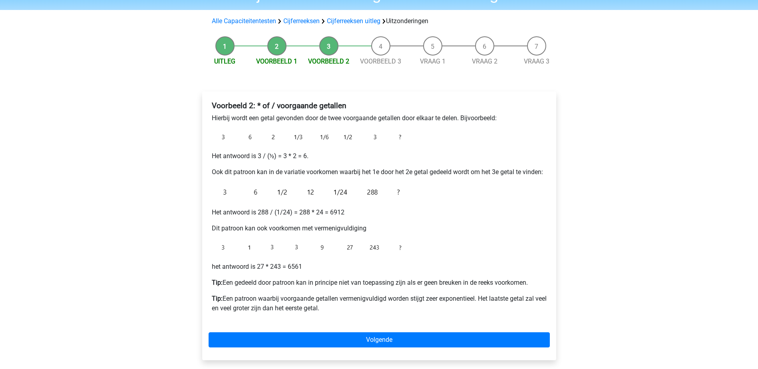
scroll to position [80, 0]
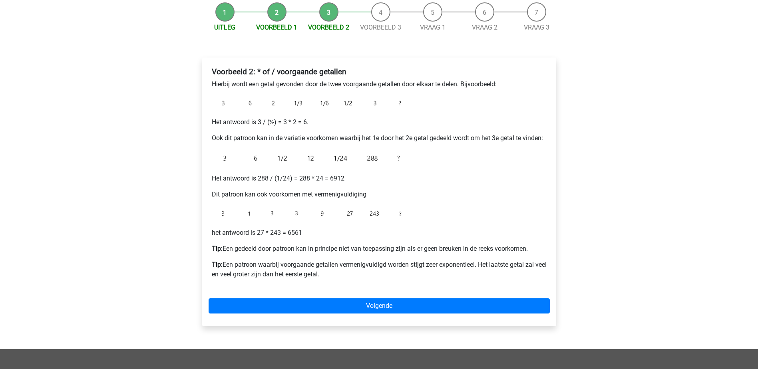
click at [343, 135] on p "Ook dit patroon kan in de variatie voorkomen waarbij het 1e door het 2e getal g…" at bounding box center [379, 139] width 335 height 10
click at [343, 136] on p "Ook dit patroon kan in de variatie voorkomen waarbij het 1e door het 2e getal g…" at bounding box center [379, 139] width 335 height 10
drag, startPoint x: 343, startPoint y: 136, endPoint x: 382, endPoint y: 138, distance: 38.4
click at [382, 138] on p "Ook dit patroon kan in de variatie voorkomen waarbij het 1e door het 2e getal g…" at bounding box center [379, 139] width 335 height 10
click at [378, 138] on p "Ook dit patroon kan in de variatie voorkomen waarbij het 1e door het 2e getal g…" at bounding box center [379, 139] width 335 height 10
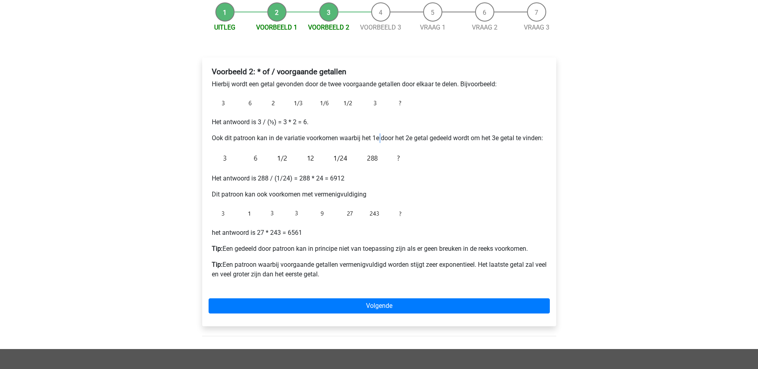
click at [378, 138] on p "Ook dit patroon kan in de variatie voorkomen waarbij het 1e door het 2e getal g…" at bounding box center [379, 139] width 335 height 10
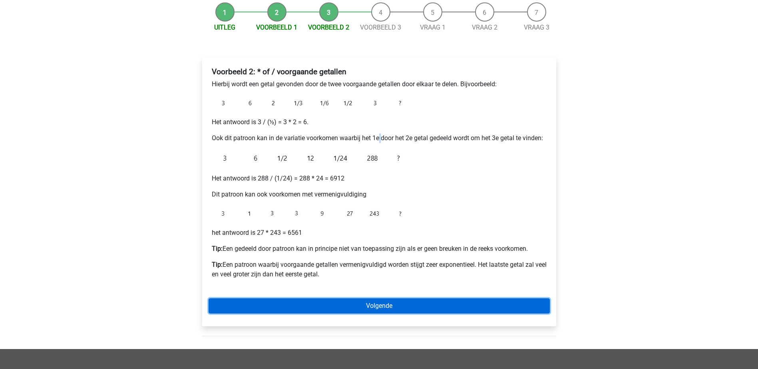
drag, startPoint x: 357, startPoint y: 301, endPoint x: 469, endPoint y: 275, distance: 115.2
click at [357, 300] on link "Volgende" at bounding box center [379, 306] width 341 height 15
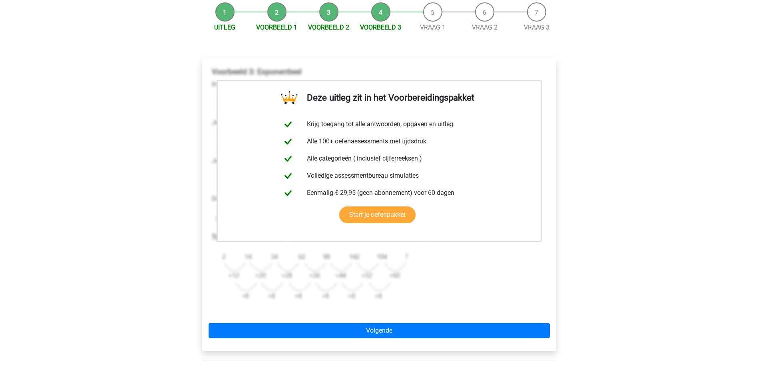
scroll to position [240, 0]
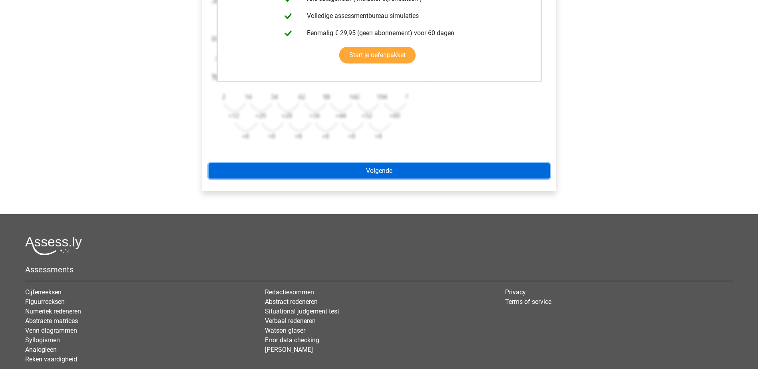
click at [359, 170] on link "Volgende" at bounding box center [379, 171] width 341 height 15
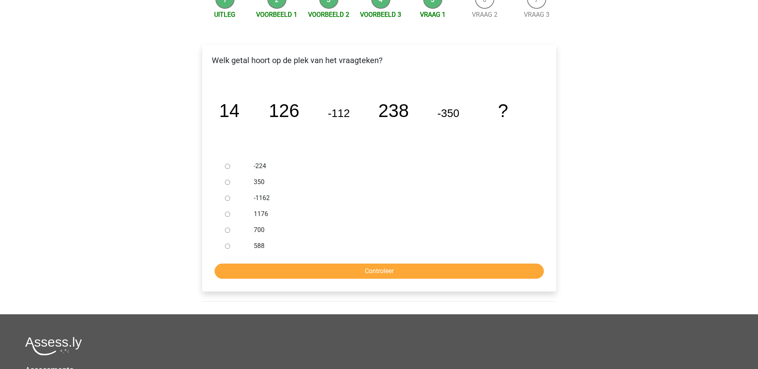
scroll to position [80, 0]
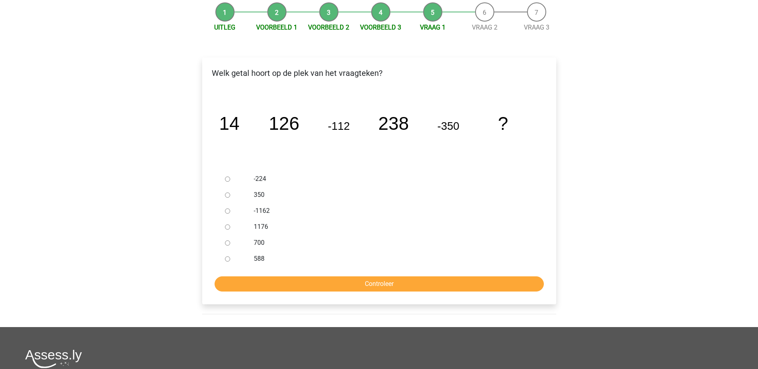
drag, startPoint x: 250, startPoint y: 257, endPoint x: 311, endPoint y: 270, distance: 62.9
click at [251, 257] on div "588" at bounding box center [392, 259] width 289 height 16
click at [229, 259] on input "588" at bounding box center [227, 259] width 5 height 5
radio input "true"
drag, startPoint x: 332, startPoint y: 284, endPoint x: 565, endPoint y: 244, distance: 236.4
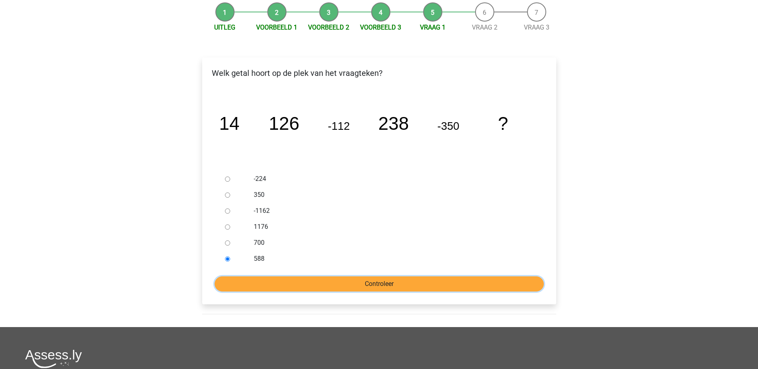
click at [333, 284] on input "Controleer" at bounding box center [379, 284] width 329 height 15
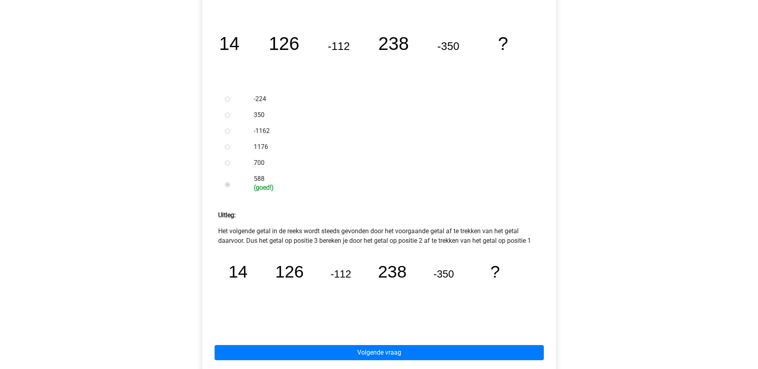
scroll to position [240, 0]
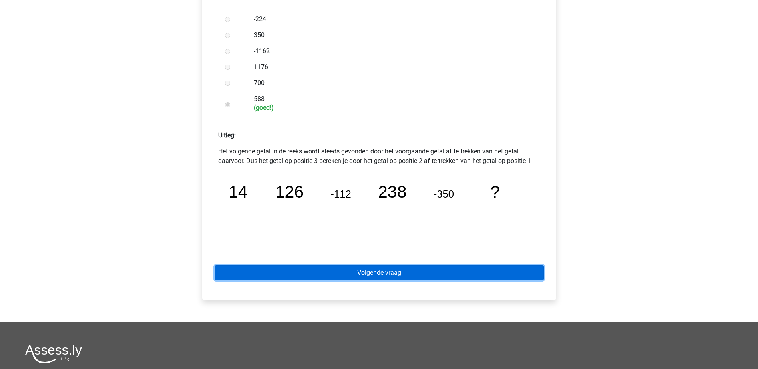
click at [397, 271] on link "Volgende vraag" at bounding box center [379, 272] width 329 height 15
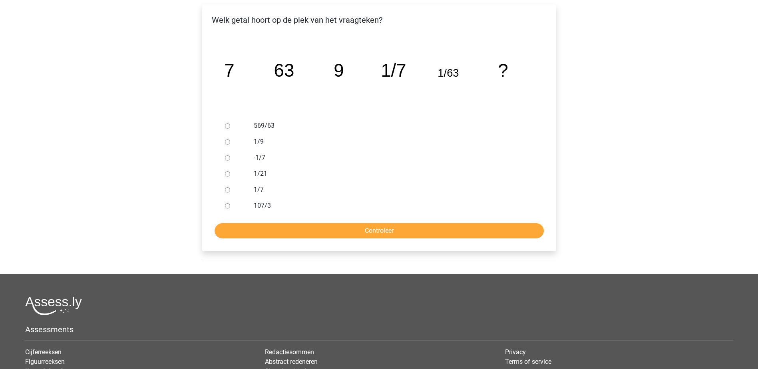
scroll to position [80, 0]
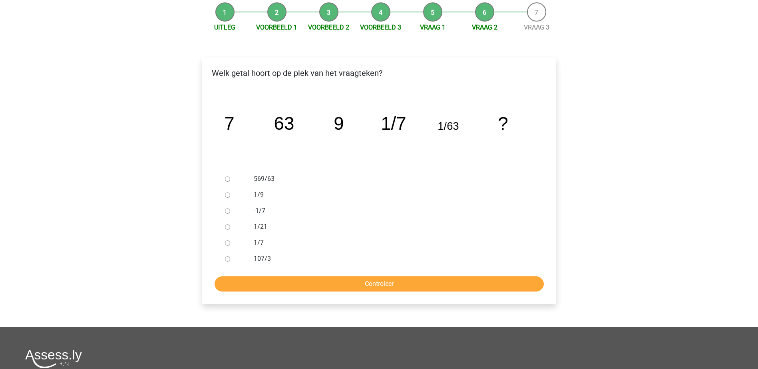
click at [261, 195] on label "1/9" at bounding box center [392, 195] width 277 height 10
click at [230, 195] on input "1/9" at bounding box center [227, 195] width 5 height 5
radio input "true"
click at [399, 282] on input "Controleer" at bounding box center [379, 284] width 329 height 15
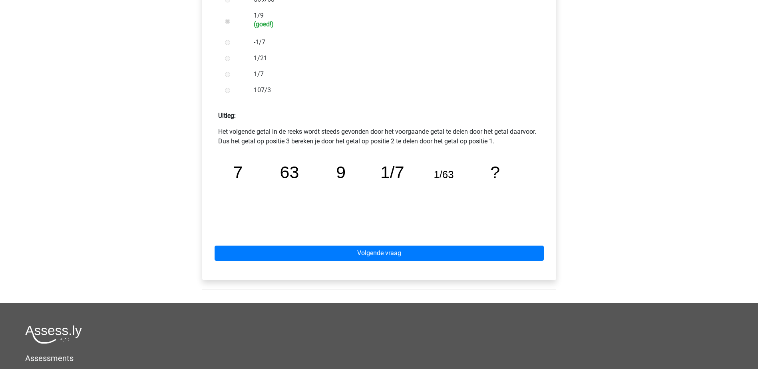
scroll to position [320, 0]
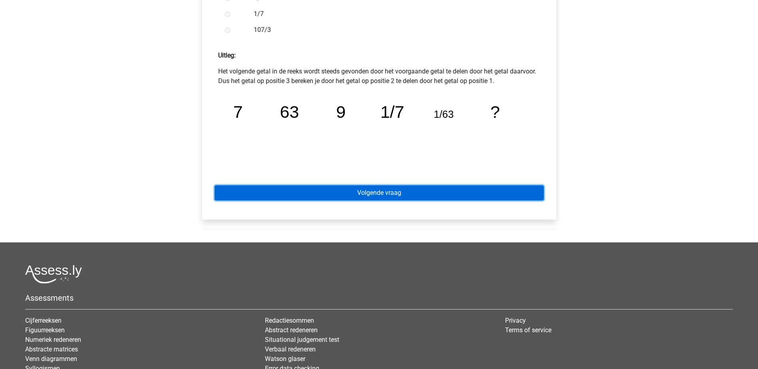
drag, startPoint x: 402, startPoint y: 190, endPoint x: 481, endPoint y: 205, distance: 81.0
click at [402, 190] on link "Volgende vraag" at bounding box center [379, 192] width 329 height 15
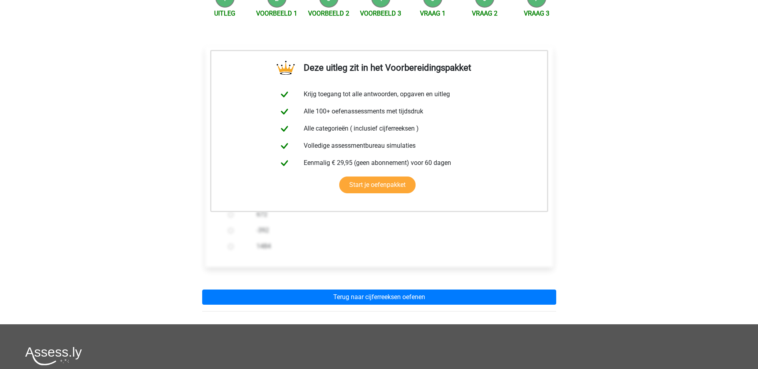
scroll to position [200, 0]
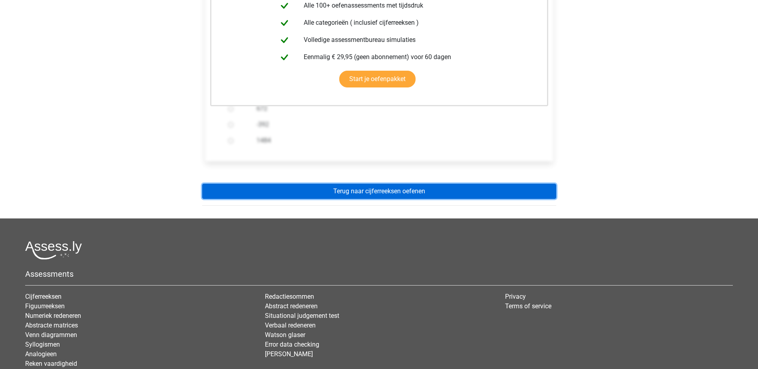
click at [439, 190] on link "Terug naar cijferreeksen oefenen" at bounding box center [379, 191] width 354 height 15
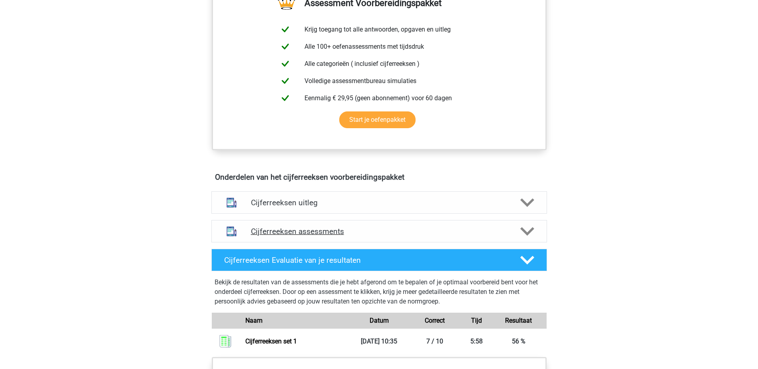
scroll to position [320, 0]
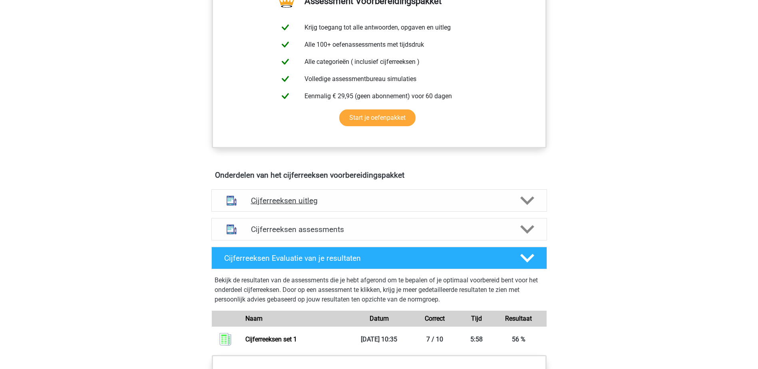
click at [518, 208] on div at bounding box center [526, 201] width 27 height 14
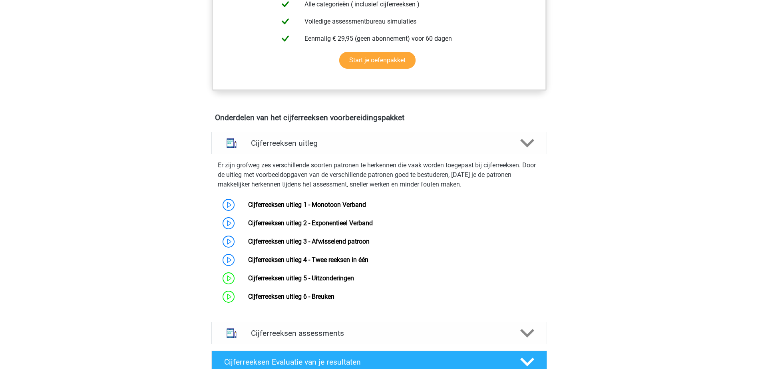
scroll to position [440, 0]
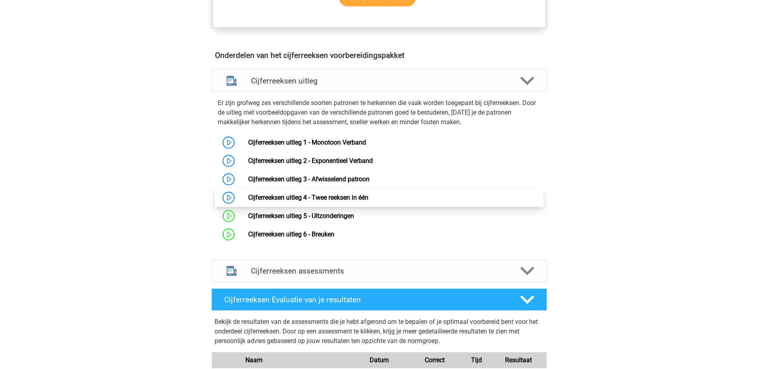
click at [322, 201] on link "Cijferreeksen uitleg 4 - Twee reeksen in één" at bounding box center [308, 198] width 120 height 8
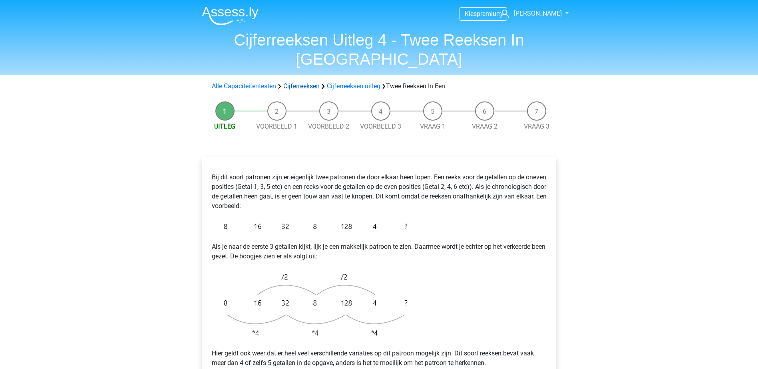
click at [297, 82] on link "Cijferreeksen" at bounding box center [301, 86] width 36 height 8
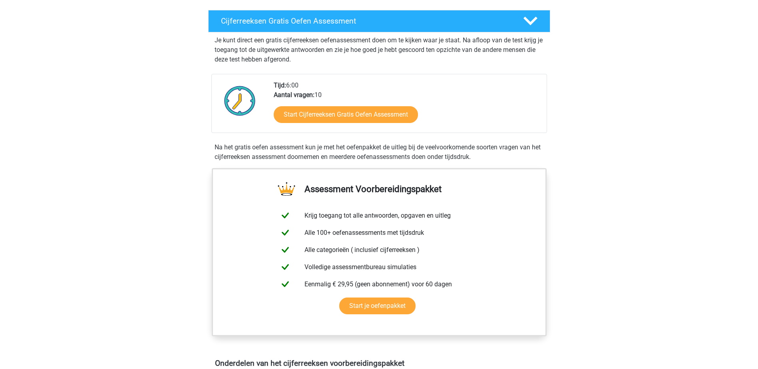
scroll to position [80, 0]
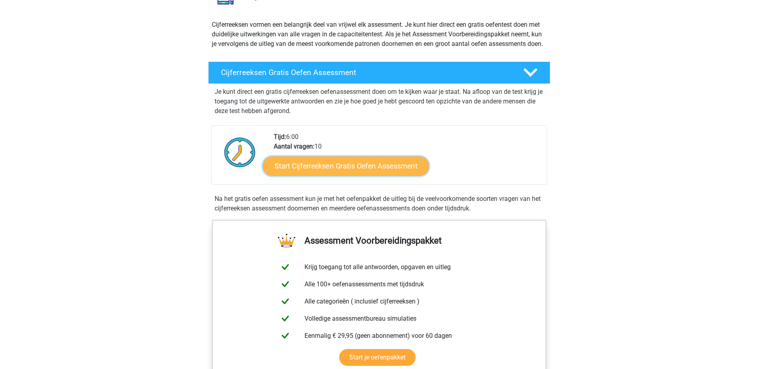
click at [413, 172] on link "Start Cijferreeksen Gratis Oefen Assessment" at bounding box center [346, 165] width 166 height 19
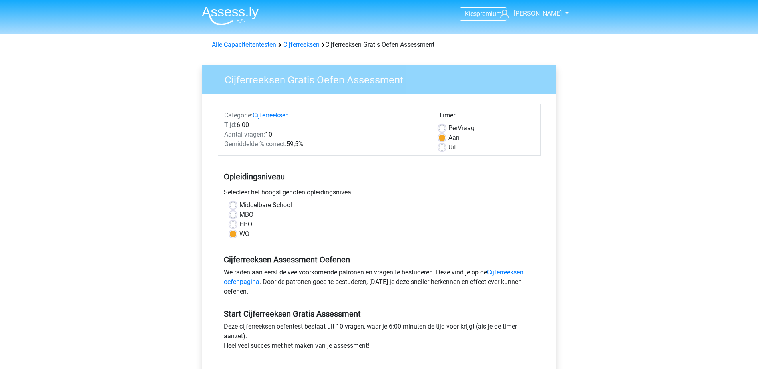
scroll to position [40, 0]
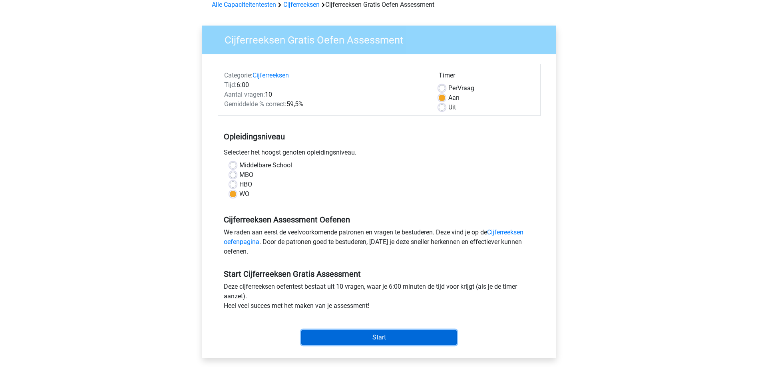
click at [376, 335] on input "Start" at bounding box center [379, 337] width 156 height 15
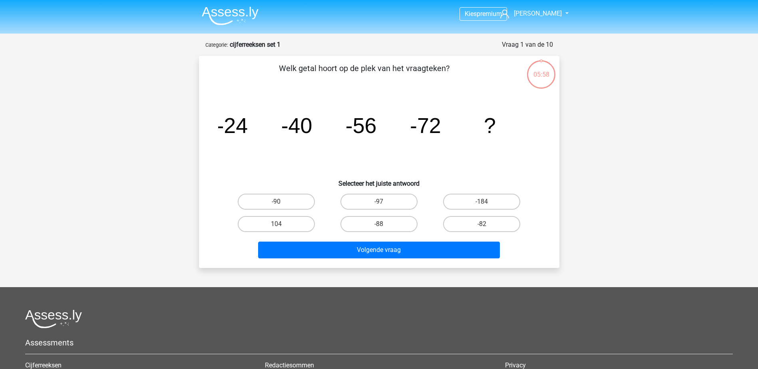
click at [237, 46] on strong "cijferreeksen set 1" at bounding box center [255, 45] width 51 height 8
click at [237, 15] on img at bounding box center [230, 15] width 57 height 19
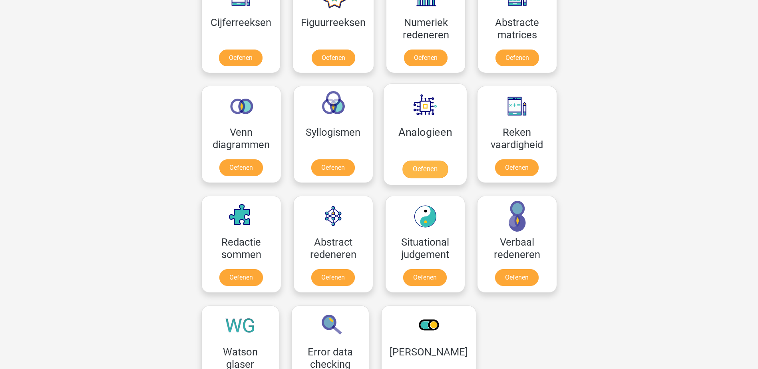
scroll to position [360, 0]
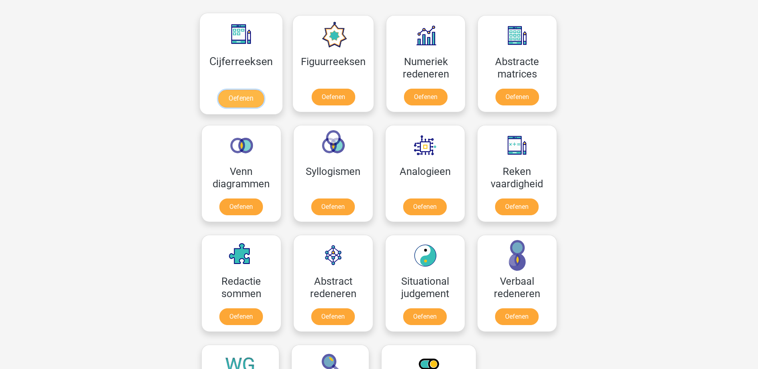
click at [241, 96] on link "Oefenen" at bounding box center [241, 99] width 46 height 18
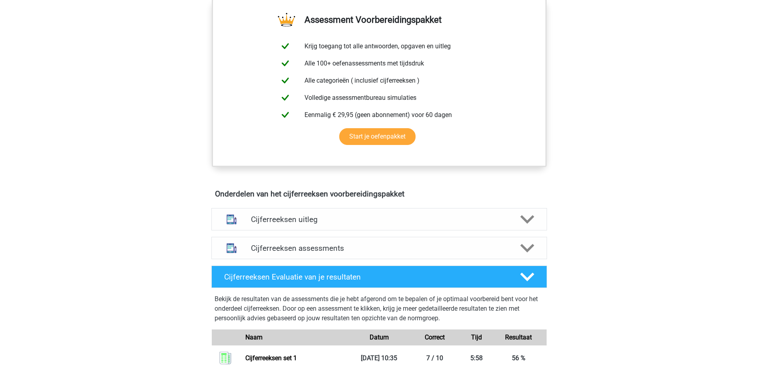
scroll to position [400, 0]
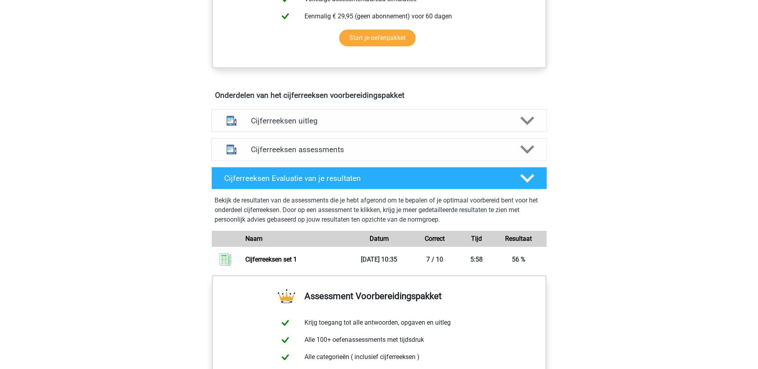
click at [677, 168] on div "Kies premium [PERSON_NAME] [EMAIL_ADDRESS][DOMAIN_NAME]" at bounding box center [379, 137] width 758 height 1074
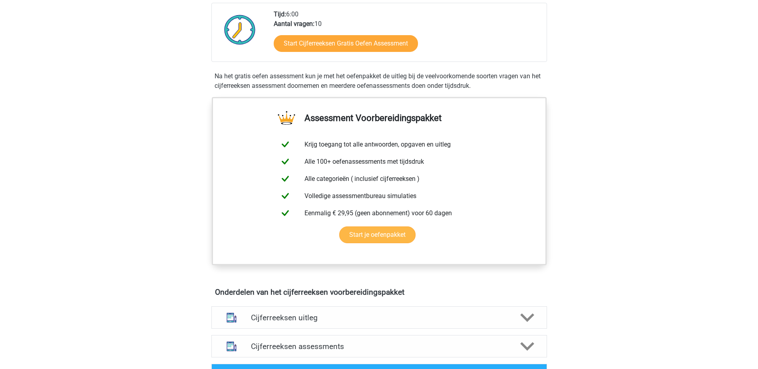
scroll to position [280, 0]
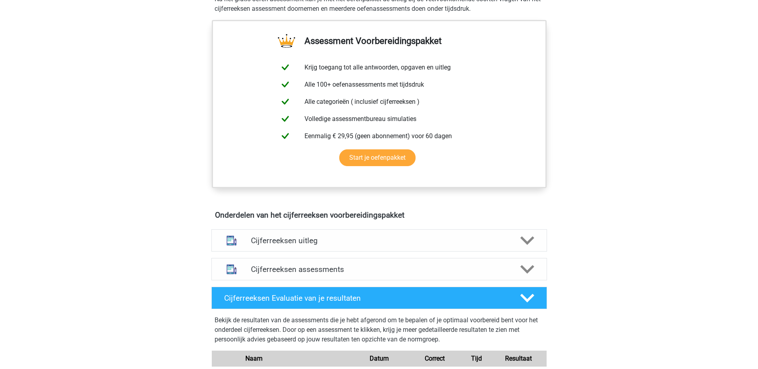
drag, startPoint x: 494, startPoint y: 272, endPoint x: 505, endPoint y: 264, distance: 13.4
click at [494, 272] on div "Cijferreeksen assessments" at bounding box center [379, 269] width 336 height 22
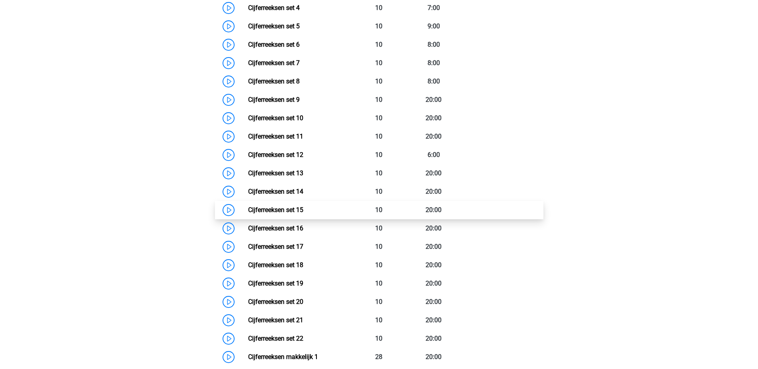
scroll to position [600, 0]
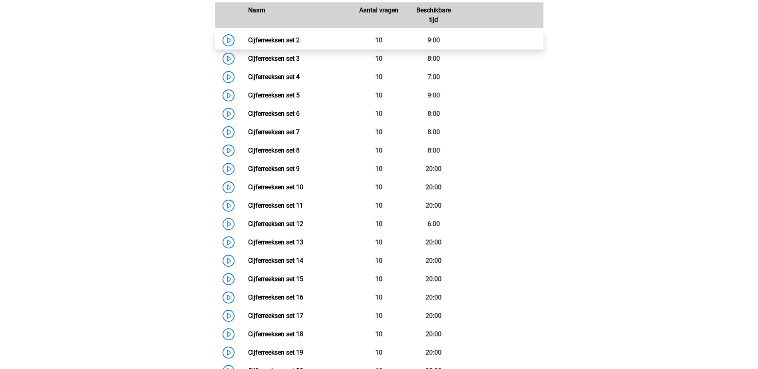
click at [248, 44] on link "Cijferreeksen set 2" at bounding box center [274, 40] width 52 height 8
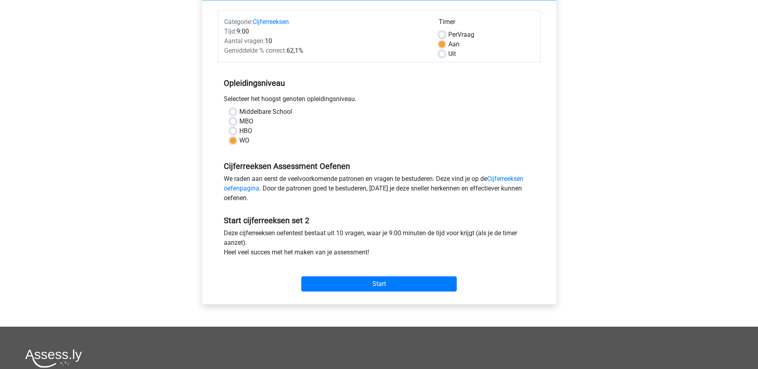
scroll to position [80, 0]
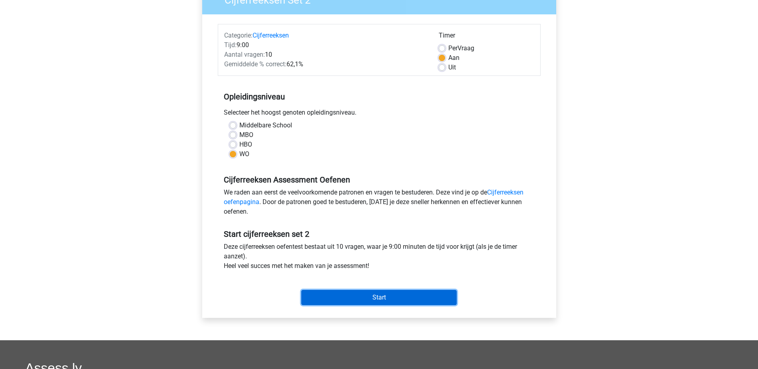
click at [419, 301] on input "Start" at bounding box center [379, 297] width 156 height 15
click at [418, 298] on input "Start" at bounding box center [379, 297] width 156 height 15
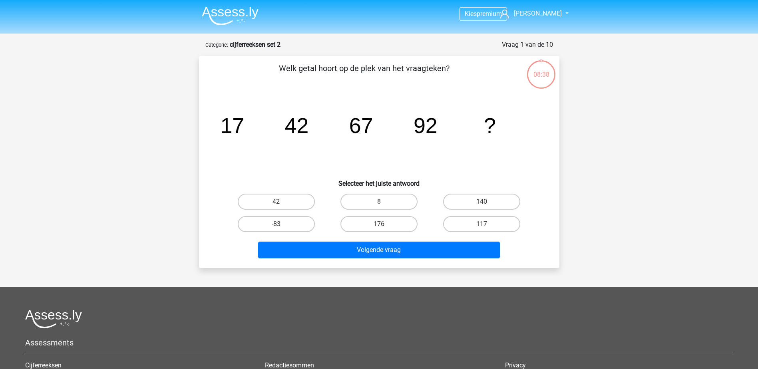
click at [538, 76] on div "08:38" at bounding box center [542, 70] width 30 height 20
click at [545, 68] on div "08:38" at bounding box center [542, 70] width 30 height 20
click at [354, 93] on icon "image/svg+xml 17 42 67 92 ?" at bounding box center [379, 133] width 322 height 81
click at [439, 124] on icon "image/svg+xml 17 42 67 92 ?" at bounding box center [379, 133] width 322 height 81
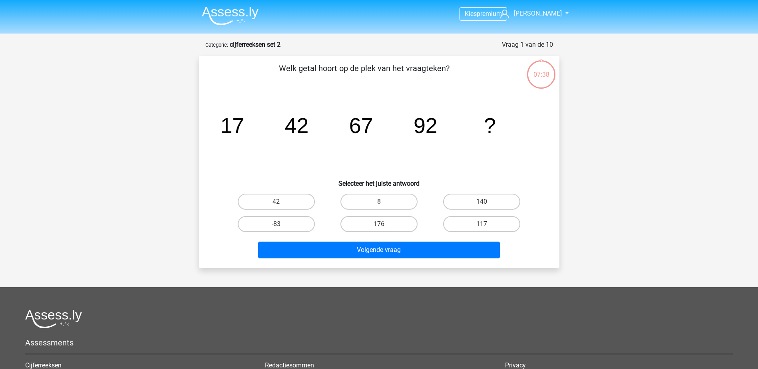
click at [500, 223] on label "117" at bounding box center [481, 224] width 77 height 16
click at [487, 224] on input "117" at bounding box center [484, 226] width 5 height 5
radio input "true"
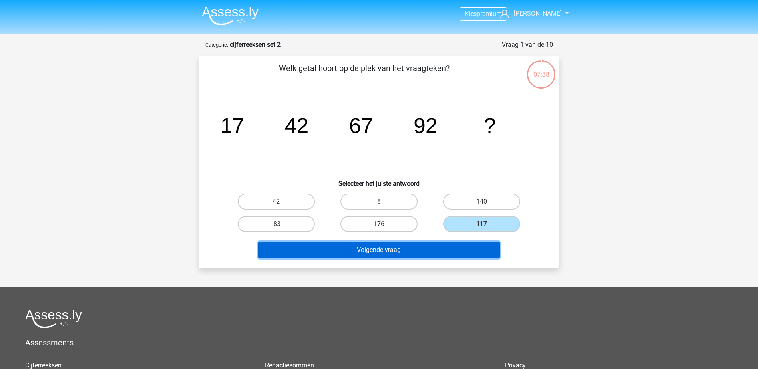
click at [476, 254] on button "Volgende vraag" at bounding box center [379, 250] width 242 height 17
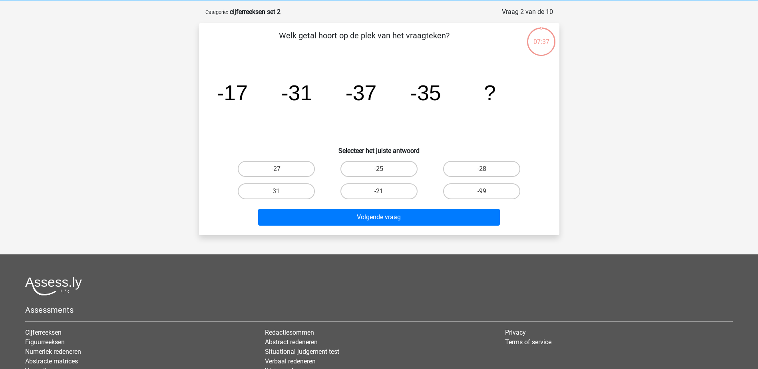
scroll to position [40, 0]
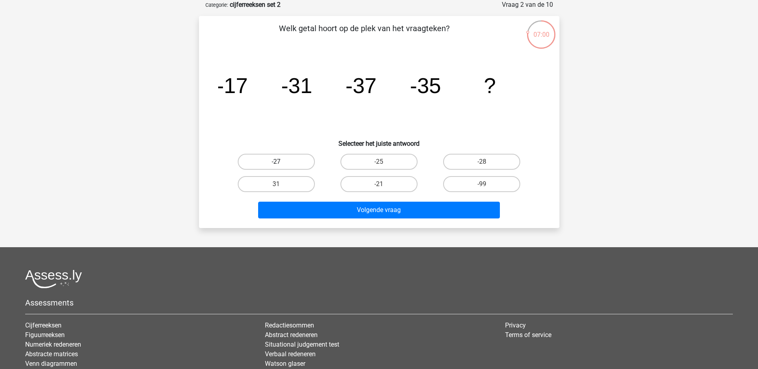
click at [285, 162] on label "-27" at bounding box center [276, 162] width 77 height 16
click at [281, 162] on input "-27" at bounding box center [278, 164] width 5 height 5
radio input "true"
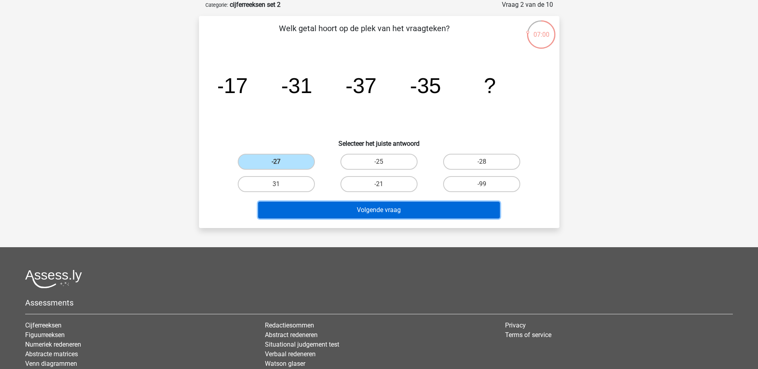
click at [386, 210] on button "Volgende vraag" at bounding box center [379, 210] width 242 height 17
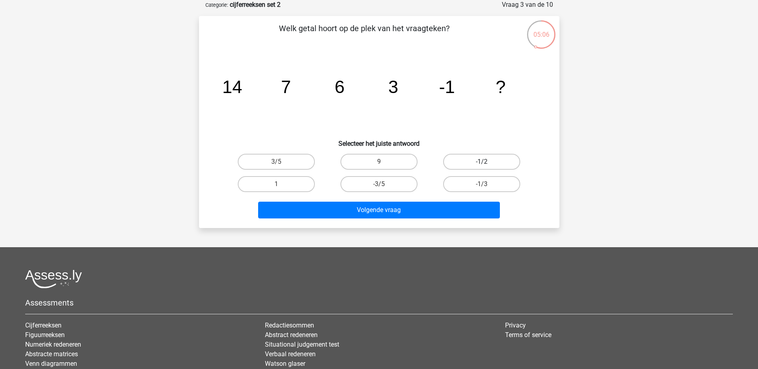
click at [505, 160] on label "-1/2" at bounding box center [481, 162] width 77 height 16
click at [487, 162] on input "-1/2" at bounding box center [484, 164] width 5 height 5
radio input "true"
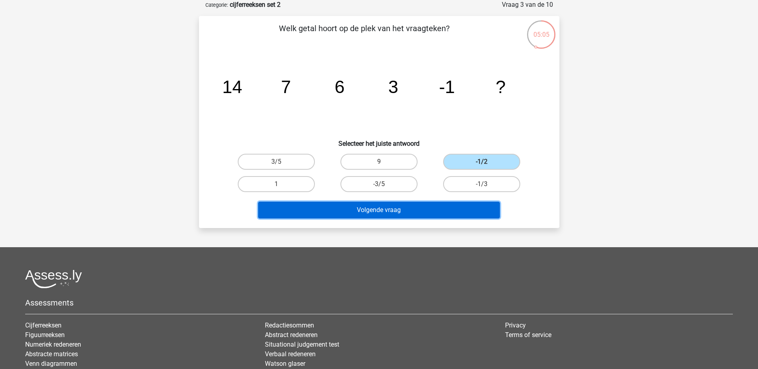
click at [468, 216] on button "Volgende vraag" at bounding box center [379, 210] width 242 height 17
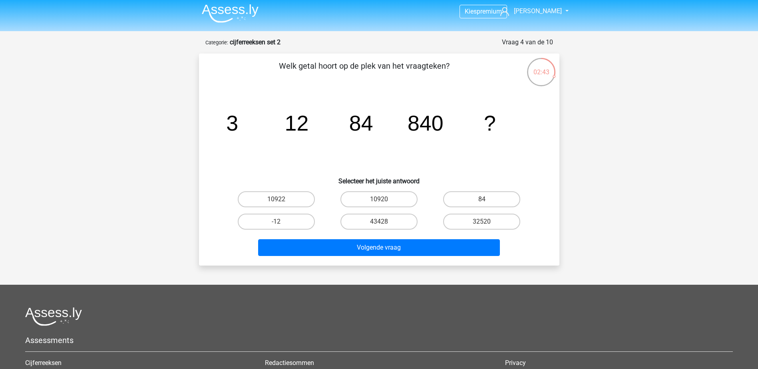
scroll to position [0, 0]
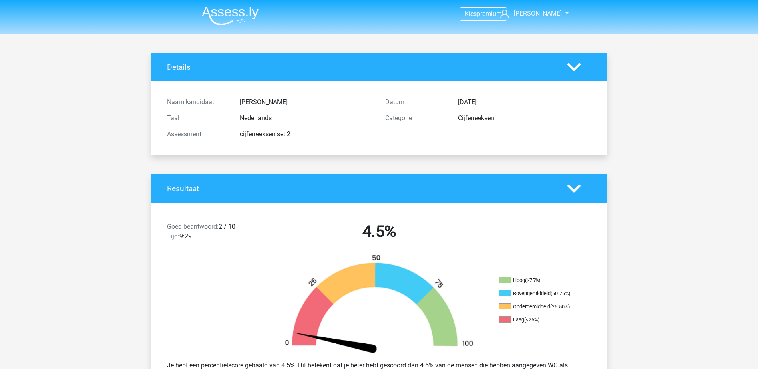
click at [567, 186] on polygon at bounding box center [574, 188] width 14 height 9
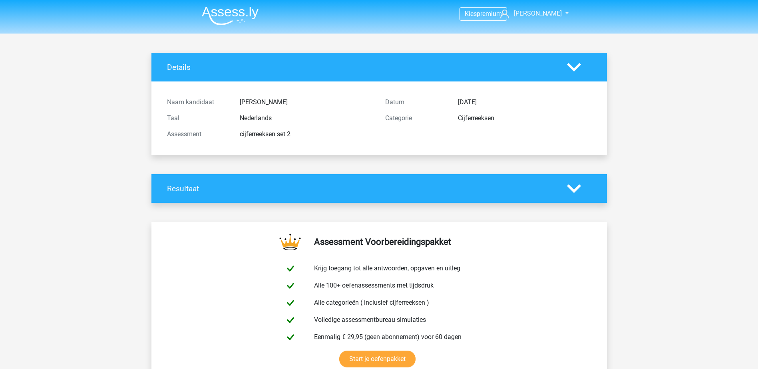
click at [566, 185] on div at bounding box center [579, 189] width 36 height 14
click at [217, 13] on img at bounding box center [230, 15] width 57 height 19
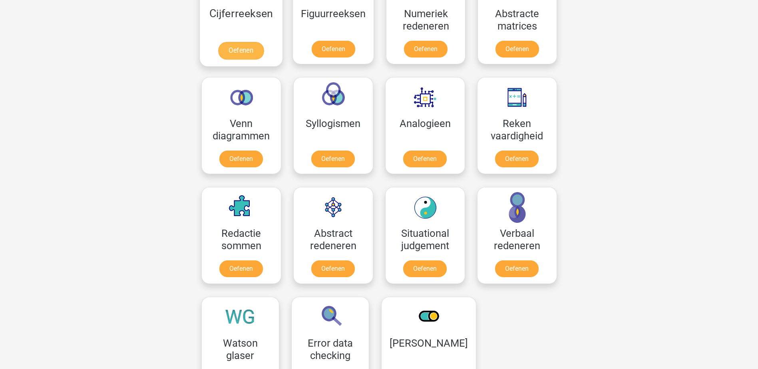
scroll to position [360, 0]
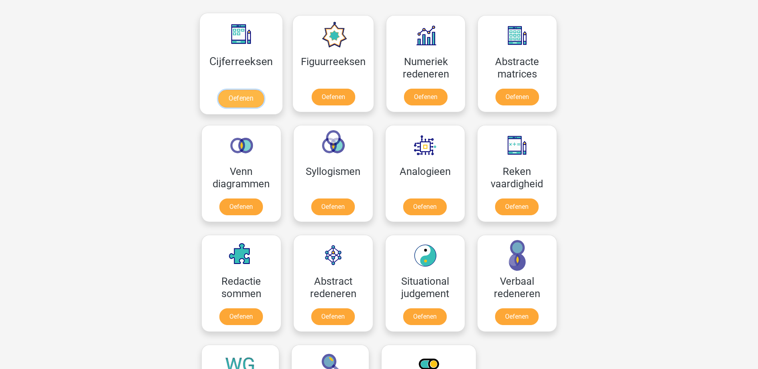
click at [232, 90] on link "Oefenen" at bounding box center [241, 99] width 46 height 18
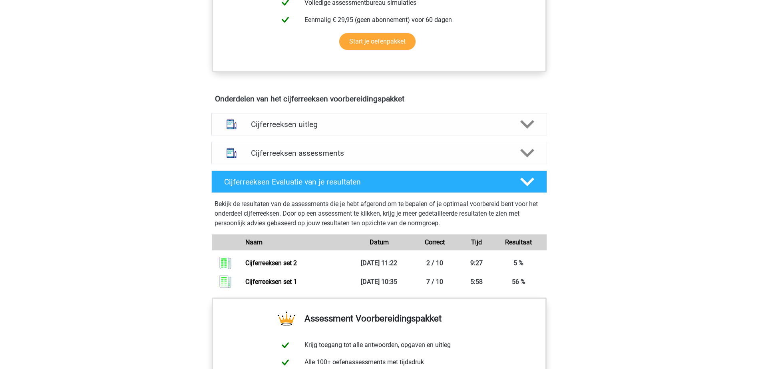
scroll to position [440, 0]
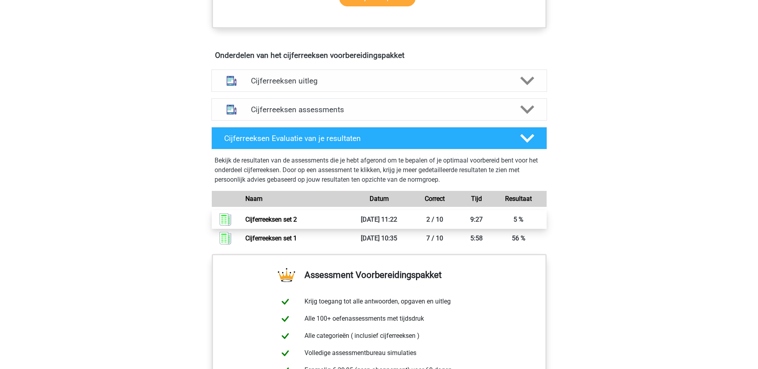
click at [297, 223] on link "Cijferreeksen set 2" at bounding box center [271, 220] width 52 height 8
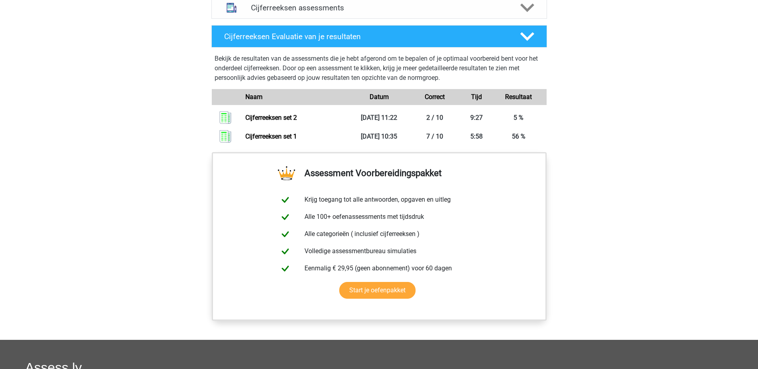
scroll to position [480, 0]
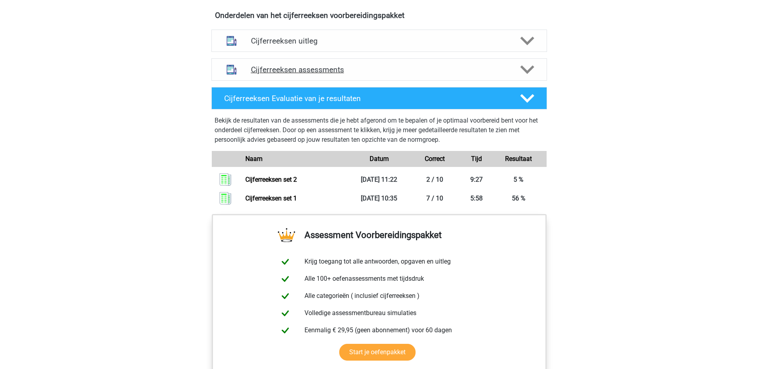
click at [524, 77] on icon at bounding box center [528, 70] width 14 height 14
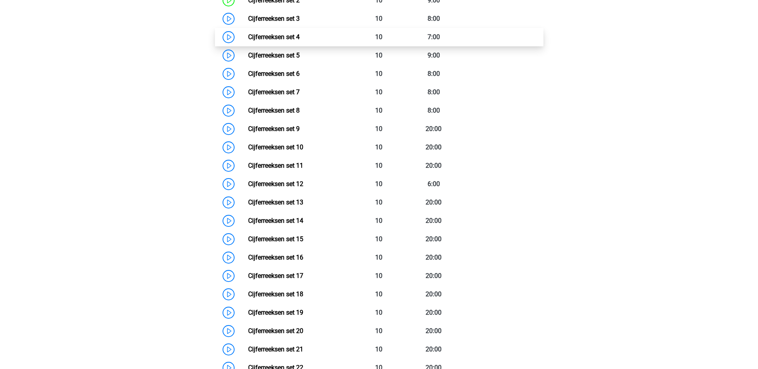
scroll to position [520, 0]
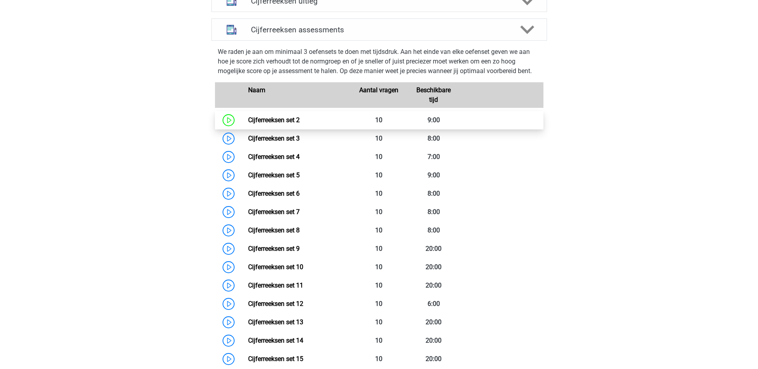
click at [248, 124] on link "Cijferreeksen set 2" at bounding box center [274, 120] width 52 height 8
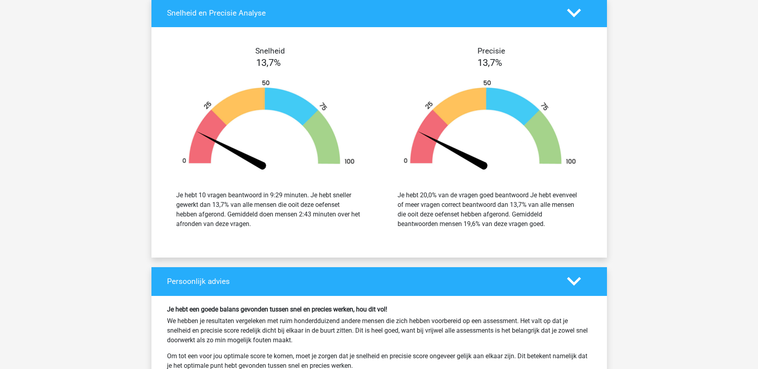
scroll to position [999, 0]
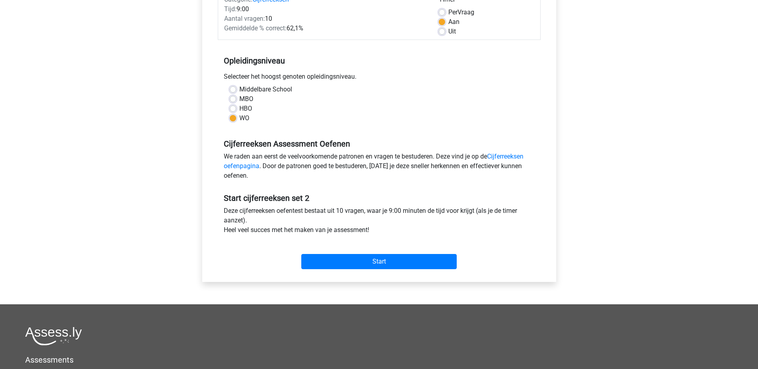
scroll to position [120, 0]
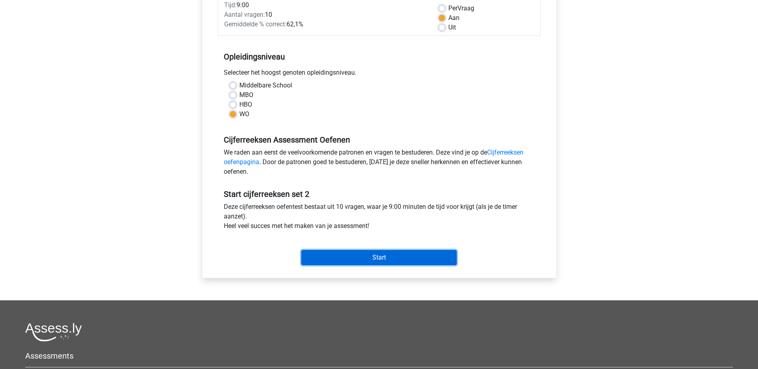
click at [402, 255] on input "Start" at bounding box center [379, 257] width 156 height 15
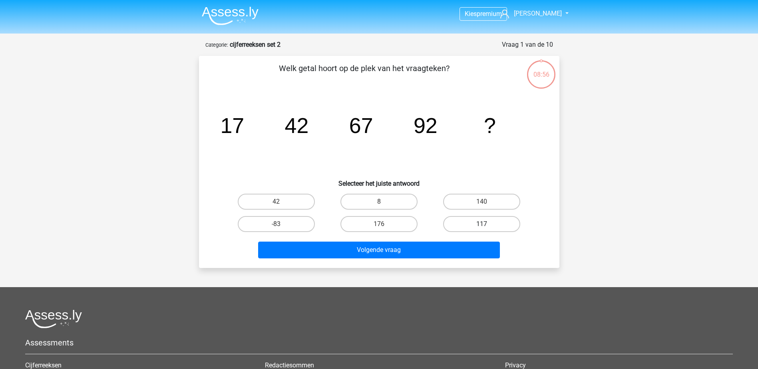
click at [469, 224] on label "117" at bounding box center [481, 224] width 77 height 16
click at [482, 224] on input "117" at bounding box center [484, 226] width 5 height 5
radio input "true"
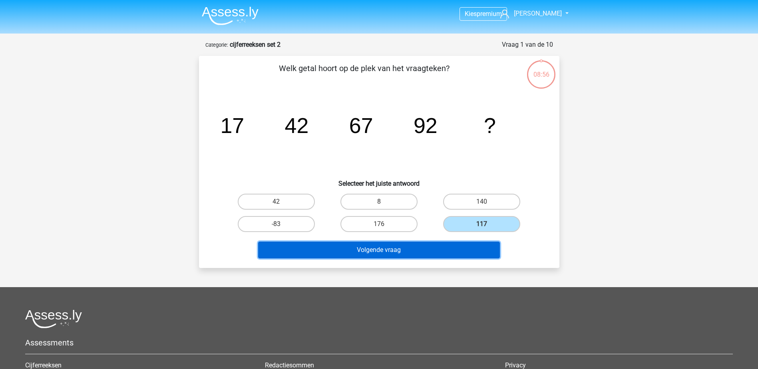
drag, startPoint x: 469, startPoint y: 248, endPoint x: 575, endPoint y: 207, distance: 113.4
click at [469, 248] on button "Volgende vraag" at bounding box center [379, 250] width 242 height 17
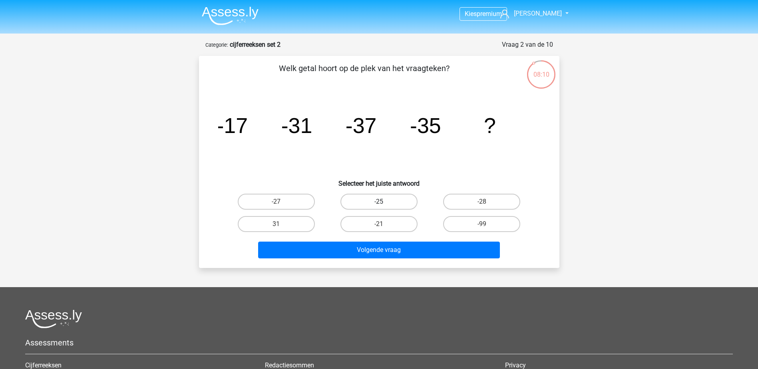
click at [404, 198] on label "-25" at bounding box center [379, 202] width 77 height 16
click at [384, 202] on input "-25" at bounding box center [381, 204] width 5 height 5
radio input "true"
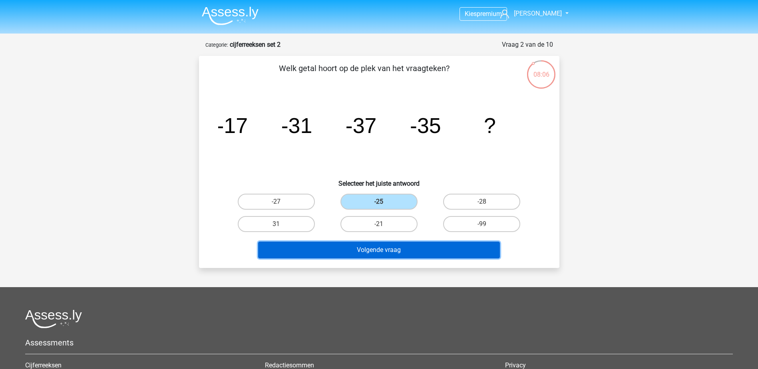
click at [437, 254] on button "Volgende vraag" at bounding box center [379, 250] width 242 height 17
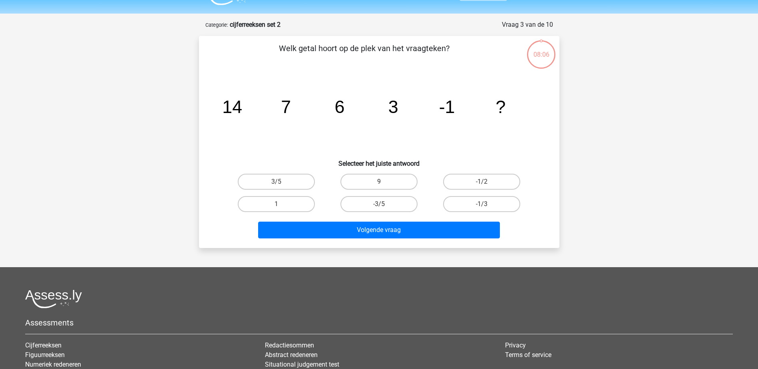
scroll to position [40, 0]
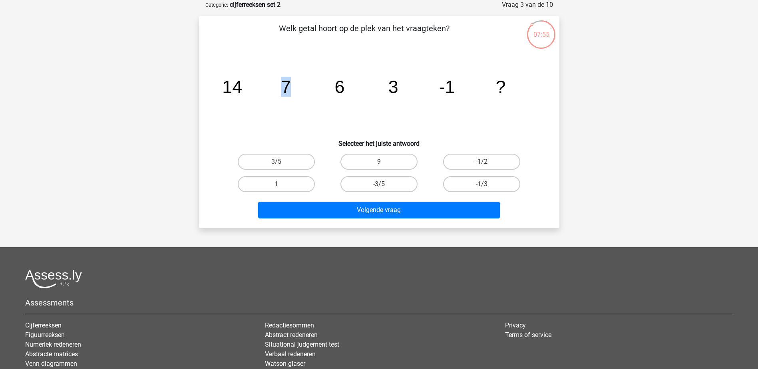
drag, startPoint x: 278, startPoint y: 86, endPoint x: 295, endPoint y: 86, distance: 16.4
click at [295, 86] on icon "image/svg+xml 14 7 6 3 -1 ?" at bounding box center [379, 93] width 322 height 81
click at [219, 94] on icon "image/svg+xml 14 7 6 3 -1 ?" at bounding box center [379, 93] width 322 height 81
click at [493, 164] on label "-1/2" at bounding box center [481, 162] width 77 height 16
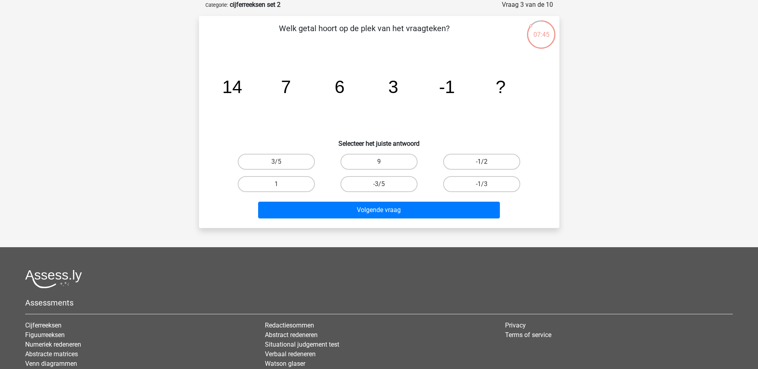
click at [487, 164] on input "-1/2" at bounding box center [484, 164] width 5 height 5
radio input "true"
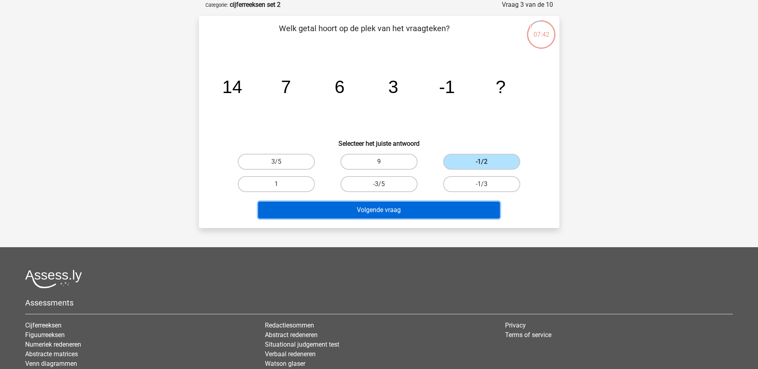
click at [431, 213] on button "Volgende vraag" at bounding box center [379, 210] width 242 height 17
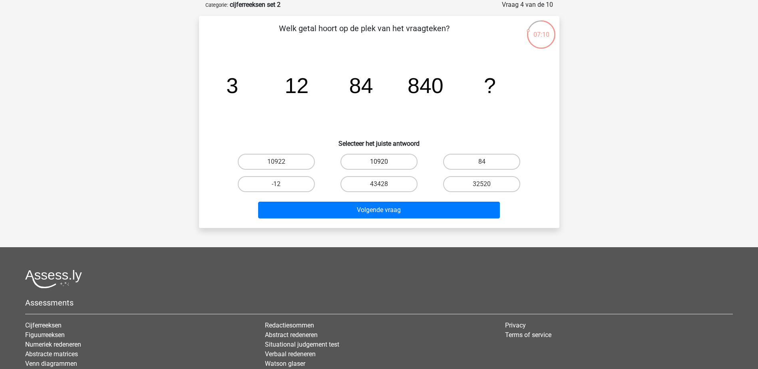
click at [395, 161] on label "10920" at bounding box center [379, 162] width 77 height 16
click at [384, 162] on input "10920" at bounding box center [381, 164] width 5 height 5
radio input "true"
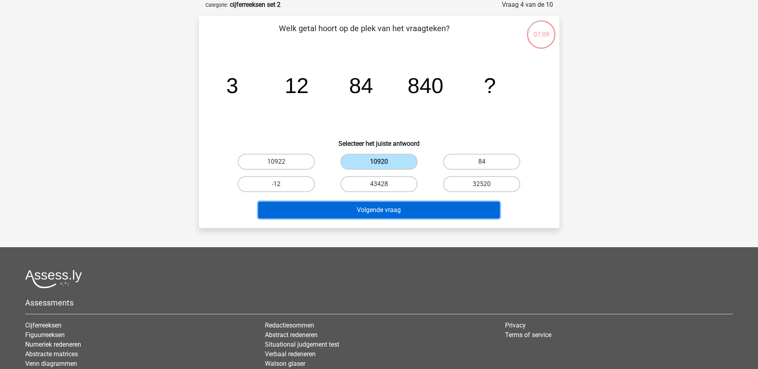
click at [399, 211] on button "Volgende vraag" at bounding box center [379, 210] width 242 height 17
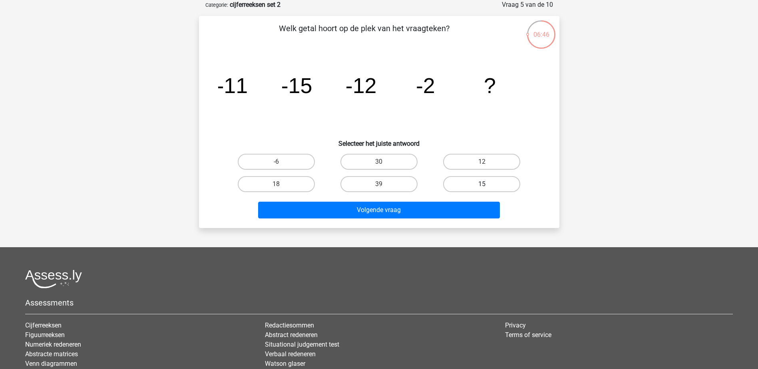
click at [491, 181] on label "15" at bounding box center [481, 184] width 77 height 16
click at [487, 184] on input "15" at bounding box center [484, 186] width 5 height 5
radio input "true"
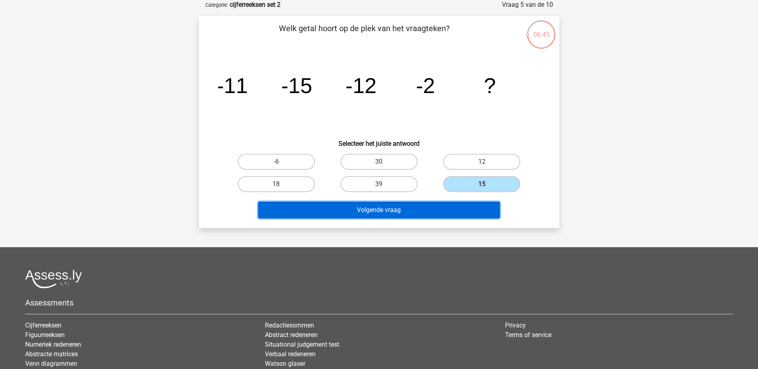
click at [461, 217] on button "Volgende vraag" at bounding box center [379, 210] width 242 height 17
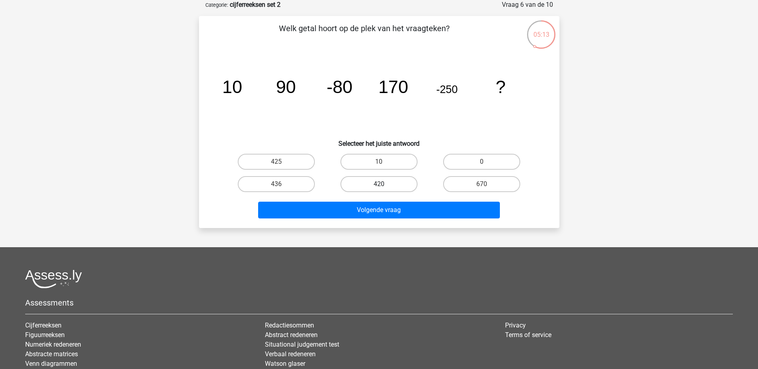
click at [394, 184] on label "420" at bounding box center [379, 184] width 77 height 16
click at [384, 184] on input "420" at bounding box center [381, 186] width 5 height 5
radio input "true"
click at [407, 224] on div "Welk getal hoort op de plek van het vraagteken? image/svg+xml 10 90 -80 170 -25…" at bounding box center [379, 122] width 361 height 212
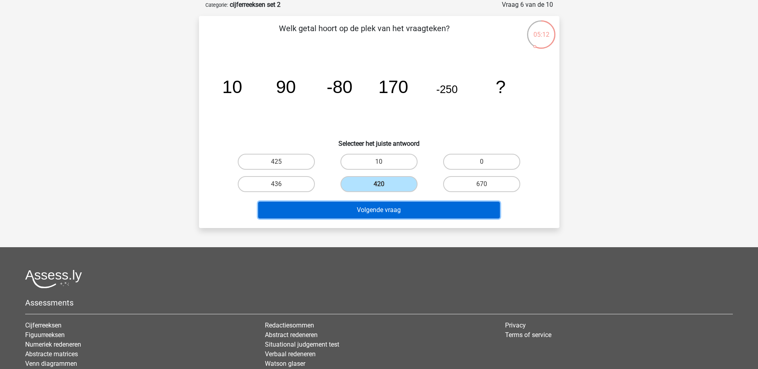
click at [408, 215] on button "Volgende vraag" at bounding box center [379, 210] width 242 height 17
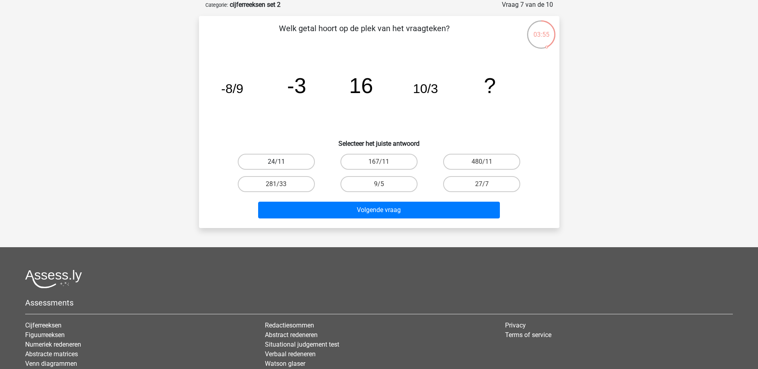
click at [295, 161] on label "24/11" at bounding box center [276, 162] width 77 height 16
click at [281, 162] on input "24/11" at bounding box center [278, 164] width 5 height 5
radio input "true"
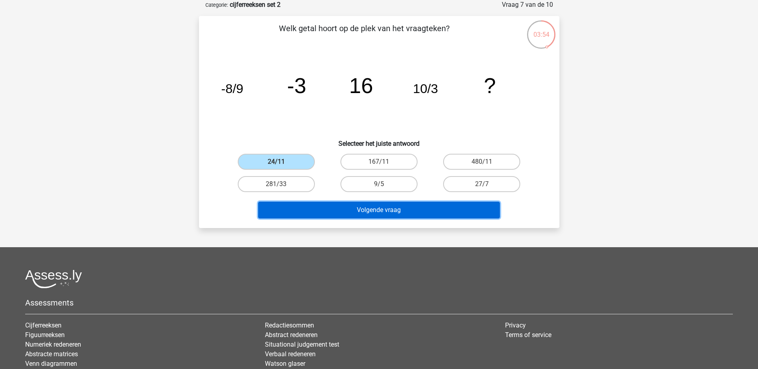
click at [359, 211] on button "Volgende vraag" at bounding box center [379, 210] width 242 height 17
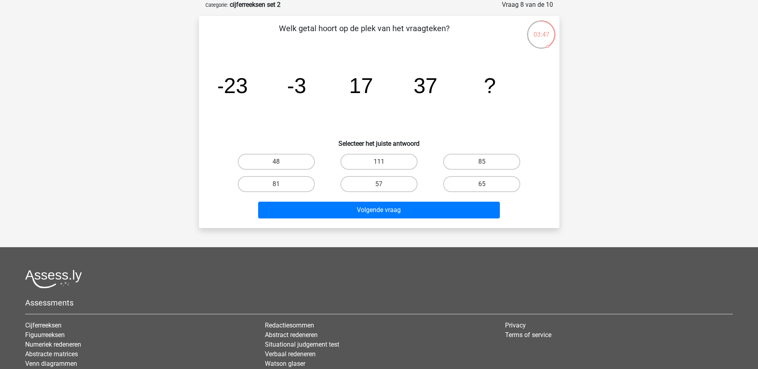
click at [384, 184] on input "57" at bounding box center [381, 186] width 5 height 5
radio input "true"
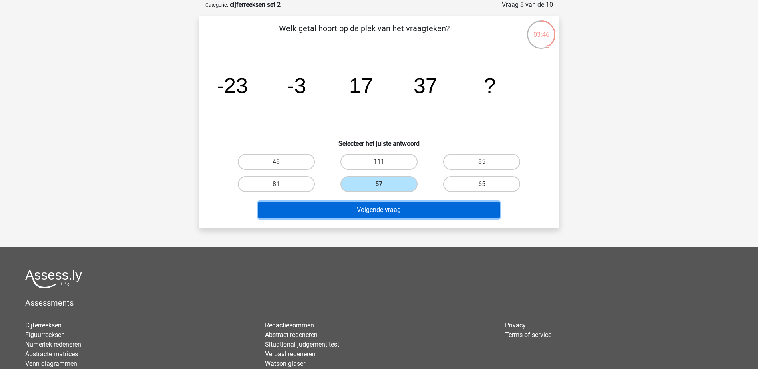
click at [392, 209] on button "Volgende vraag" at bounding box center [379, 210] width 242 height 17
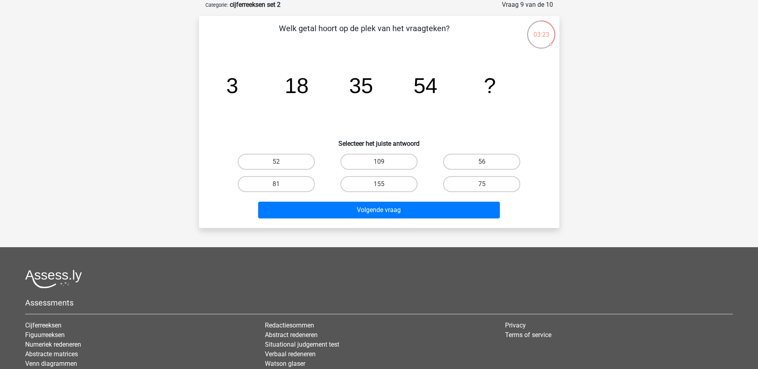
click at [486, 185] on input "75" at bounding box center [484, 186] width 5 height 5
radio input "true"
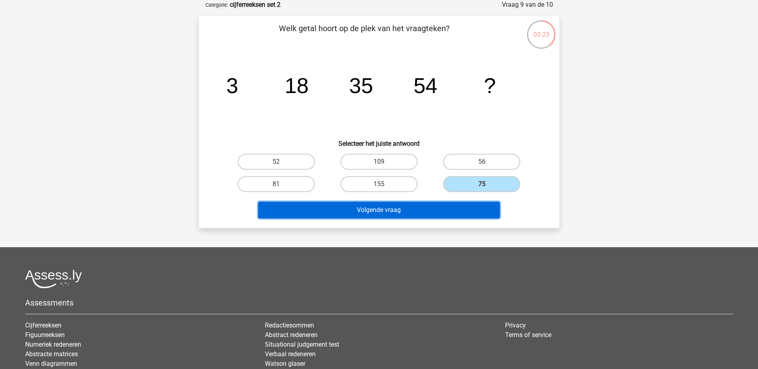
click at [380, 214] on button "Volgende vraag" at bounding box center [379, 210] width 242 height 17
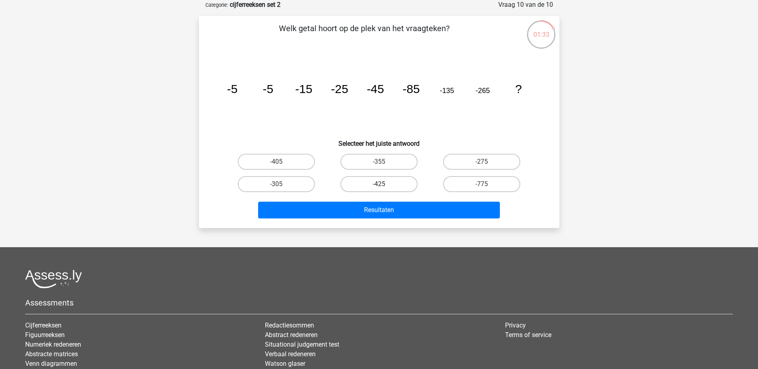
click at [394, 182] on label "-425" at bounding box center [379, 184] width 77 height 16
click at [384, 184] on input "-425" at bounding box center [381, 186] width 5 height 5
radio input "true"
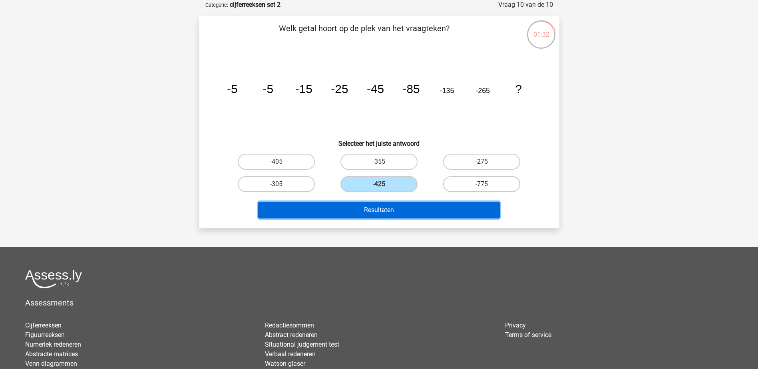
drag, startPoint x: 392, startPoint y: 209, endPoint x: 400, endPoint y: 207, distance: 8.5
click at [392, 209] on button "Resultaten" at bounding box center [379, 210] width 242 height 17
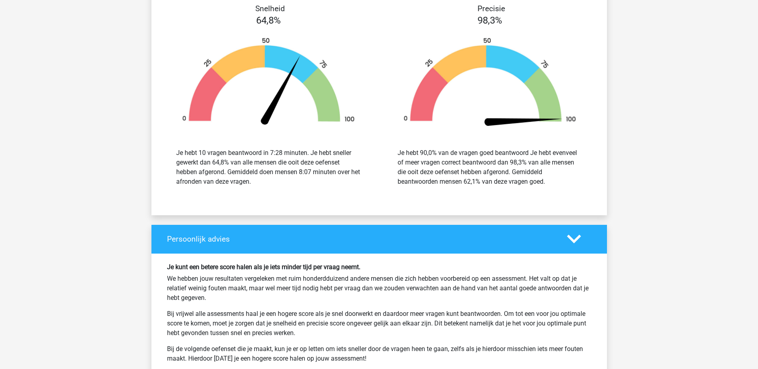
scroll to position [1079, 0]
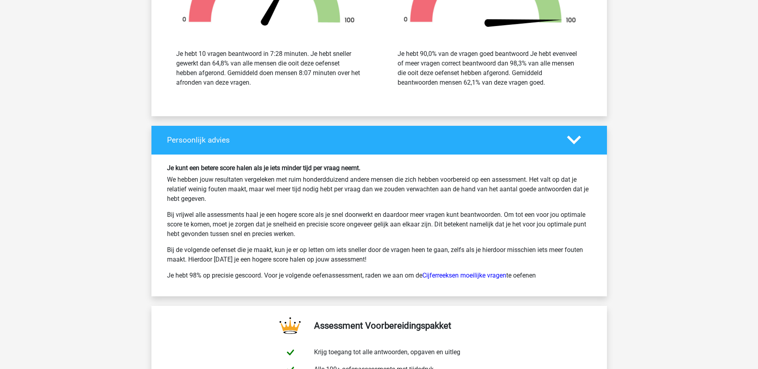
click at [265, 224] on p "Bij vrijwel alle assessments haal je een hogere score als je snel doorwerkt en …" at bounding box center [379, 224] width 425 height 29
click at [318, 223] on p "Bij vrijwel alle assessments haal je een hogere score als je snel doorwerkt en …" at bounding box center [379, 224] width 425 height 29
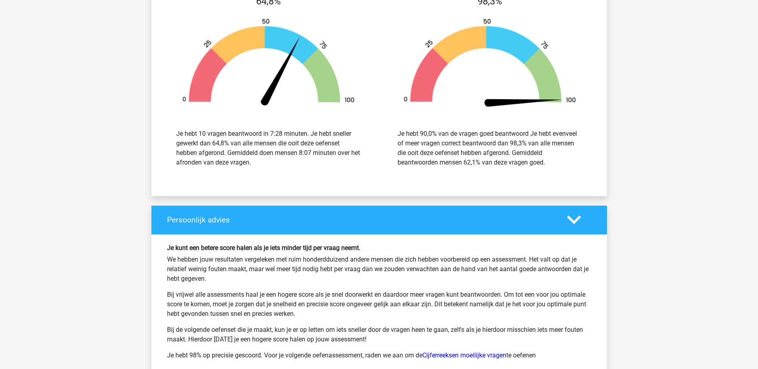
scroll to position [1199, 0]
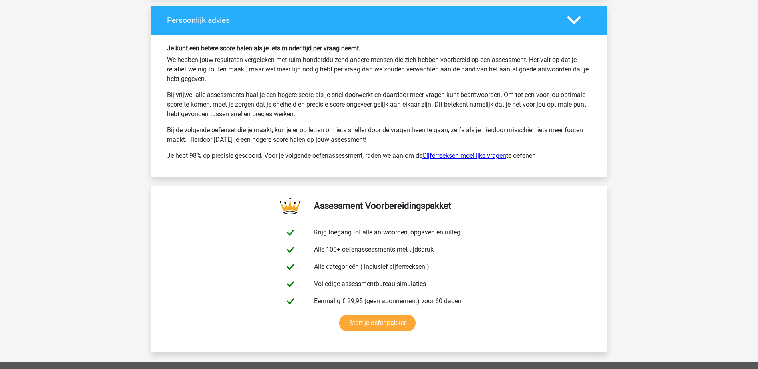
click at [497, 156] on link "Cijferreeksen moeilijke vragen" at bounding box center [465, 156] width 84 height 8
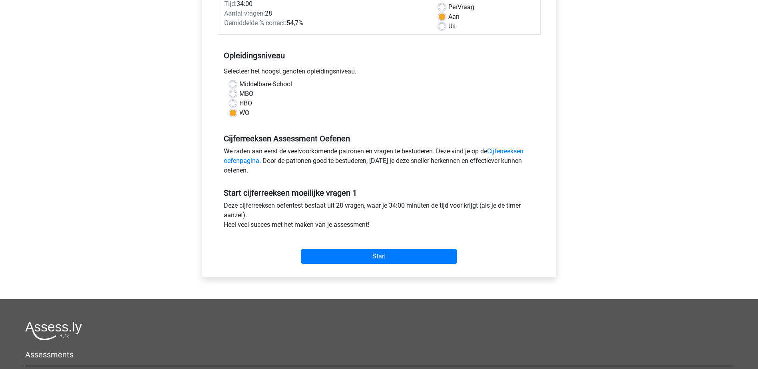
scroll to position [160, 0]
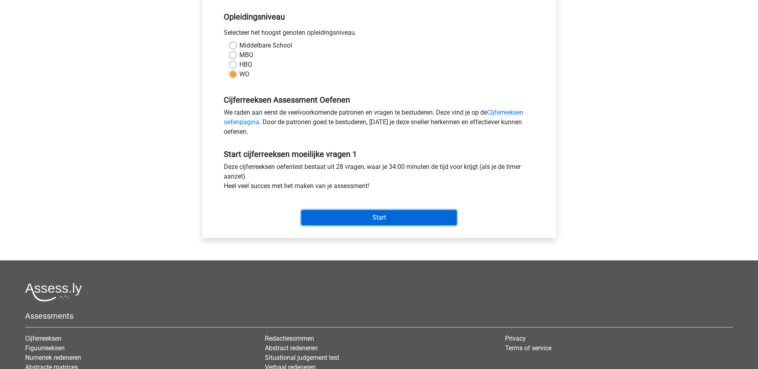
click at [440, 218] on input "Start" at bounding box center [379, 217] width 156 height 15
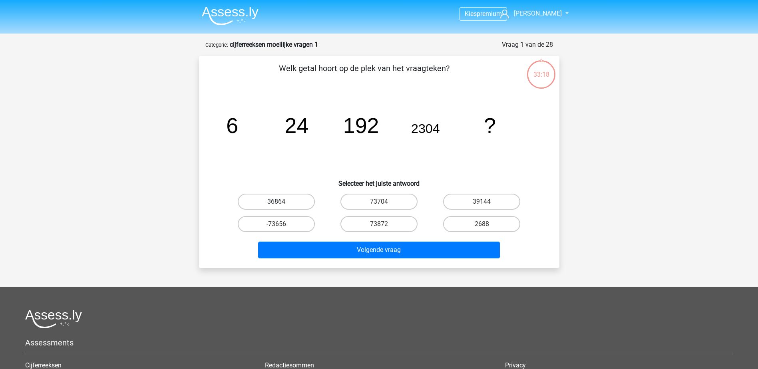
click at [279, 207] on label "36864" at bounding box center [276, 202] width 77 height 16
click at [279, 207] on input "36864" at bounding box center [278, 204] width 5 height 5
radio input "true"
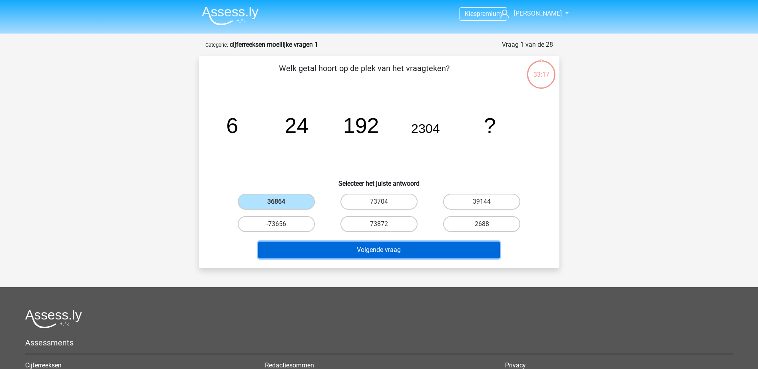
click at [365, 255] on button "Volgende vraag" at bounding box center [379, 250] width 242 height 17
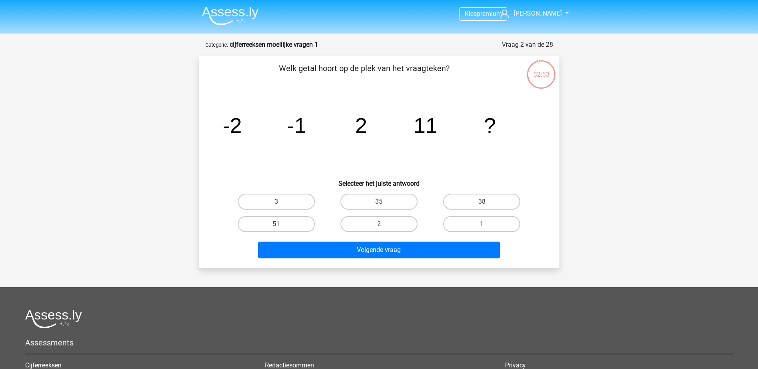
click at [421, 125] on tspan "11" at bounding box center [425, 126] width 24 height 24
click at [473, 200] on label "38" at bounding box center [481, 202] width 77 height 16
click at [482, 202] on input "38" at bounding box center [484, 204] width 5 height 5
radio input "true"
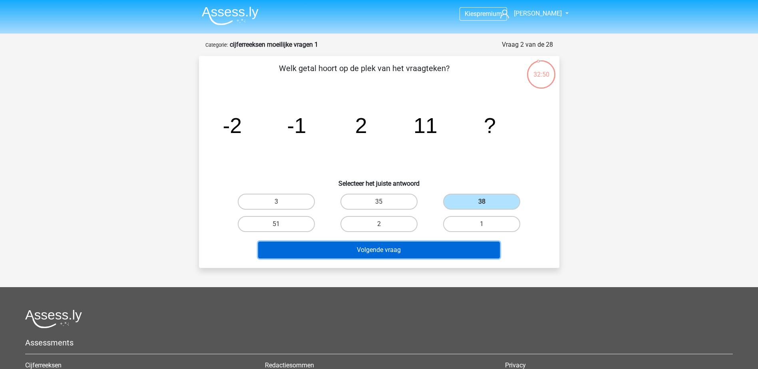
click at [449, 246] on button "Volgende vraag" at bounding box center [379, 250] width 242 height 17
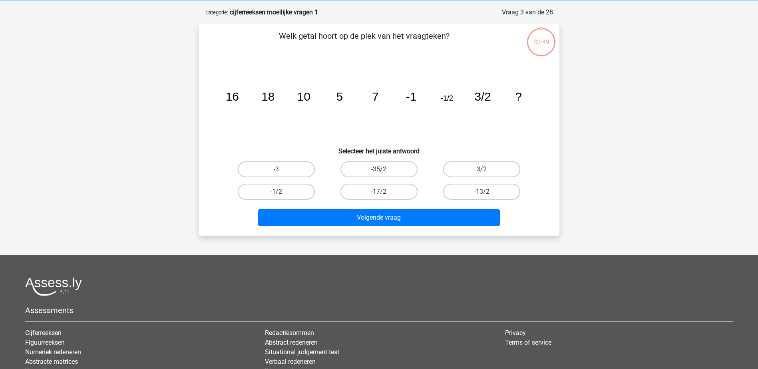
scroll to position [40, 0]
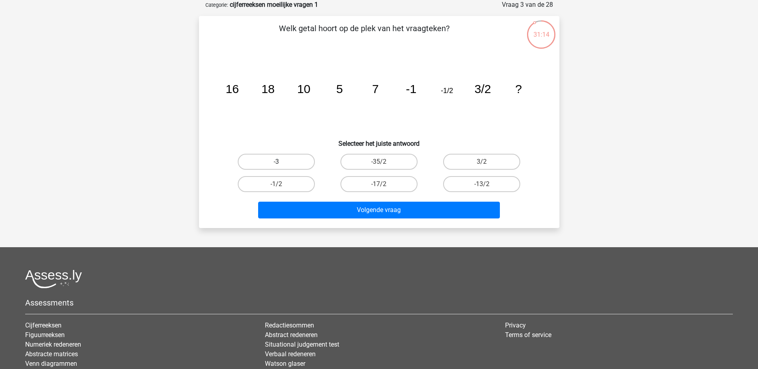
click at [289, 160] on label "-3" at bounding box center [276, 162] width 77 height 16
click at [281, 162] on input "-3" at bounding box center [278, 164] width 5 height 5
radio input "true"
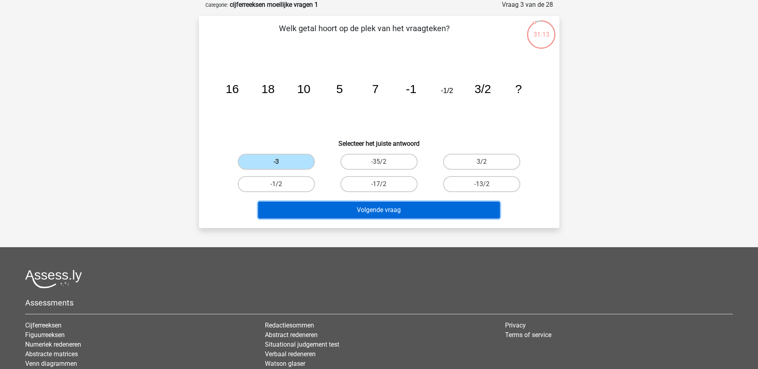
click at [368, 212] on button "Volgende vraag" at bounding box center [379, 210] width 242 height 17
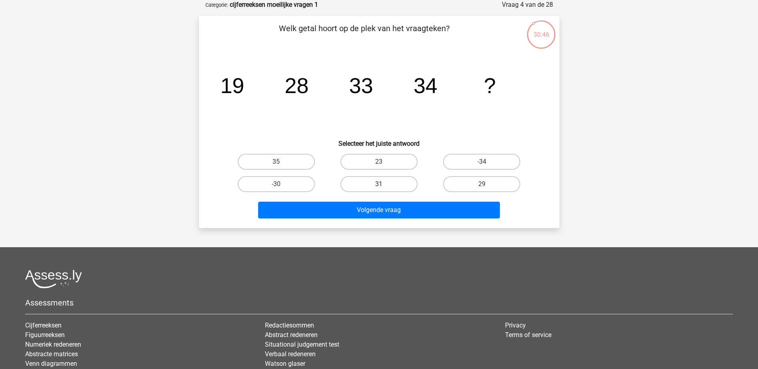
click at [383, 184] on label "31" at bounding box center [379, 184] width 77 height 16
click at [383, 184] on input "31" at bounding box center [381, 186] width 5 height 5
radio input "true"
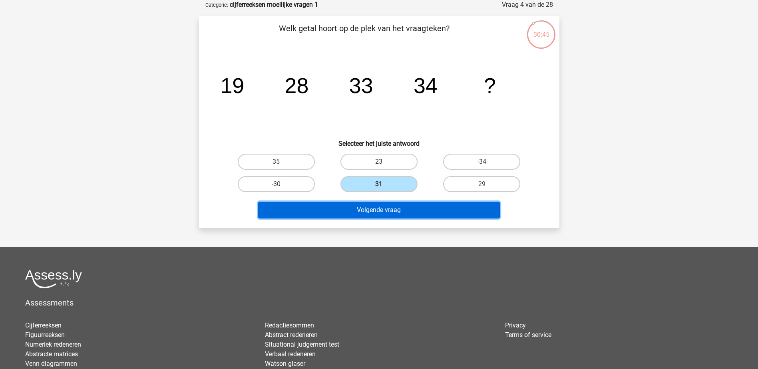
click at [389, 213] on button "Volgende vraag" at bounding box center [379, 210] width 242 height 17
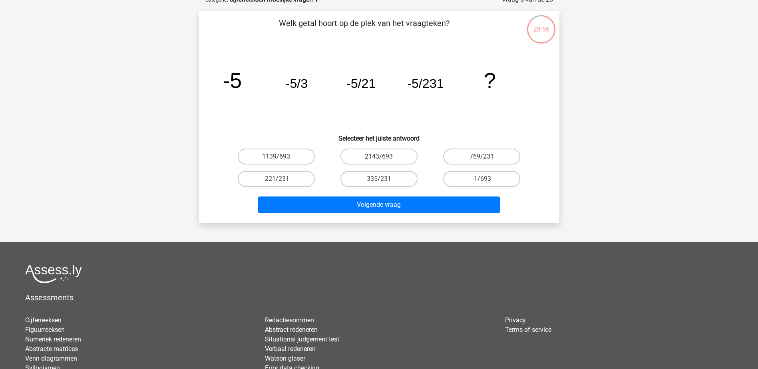
scroll to position [0, 0]
